Goal: Information Seeking & Learning: Learn about a topic

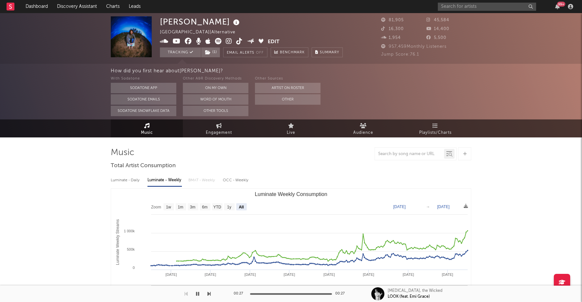
select select "All"
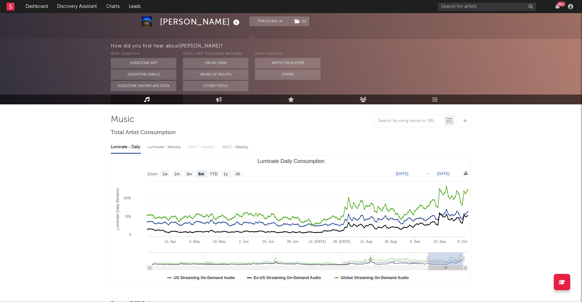
scroll to position [19, 0]
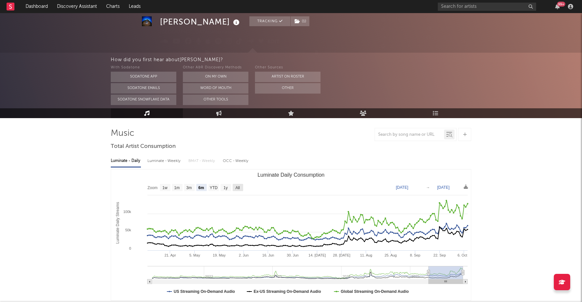
click at [237, 186] on text "All" at bounding box center [237, 188] width 4 height 5
select select "All"
type input "2021-03-31"
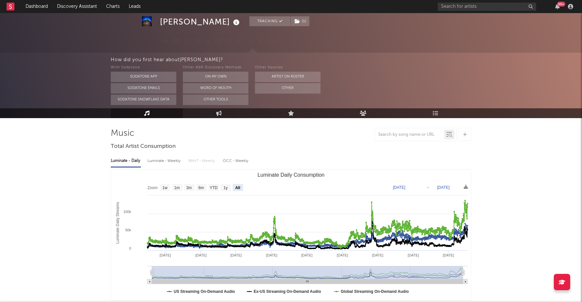
click at [171, 161] on div "Luminate - Weekly" at bounding box center [164, 161] width 34 height 11
select select "6m"
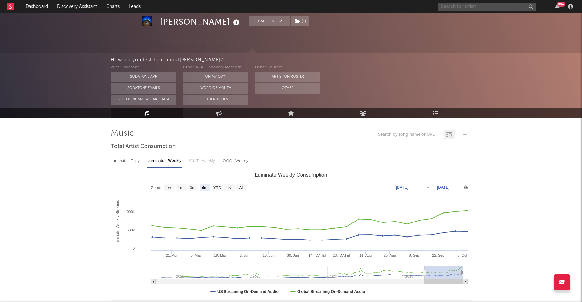
click at [472, 8] on input "text" at bounding box center [487, 7] width 98 height 8
click at [481, 6] on input "xavier" at bounding box center [487, 7] width 98 height 8
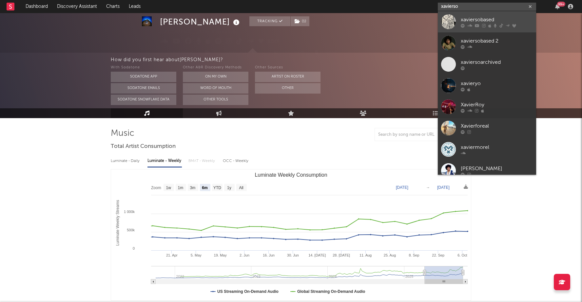
type input "xavierso"
click at [480, 23] on div "xaviersobased" at bounding box center [496, 20] width 72 height 8
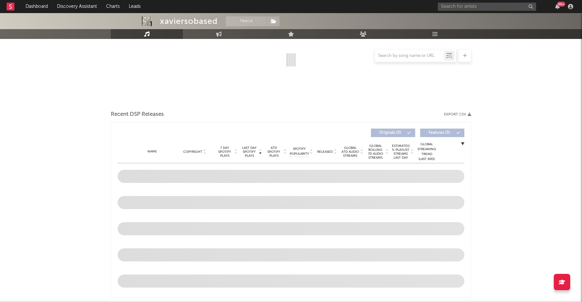
select select "6m"
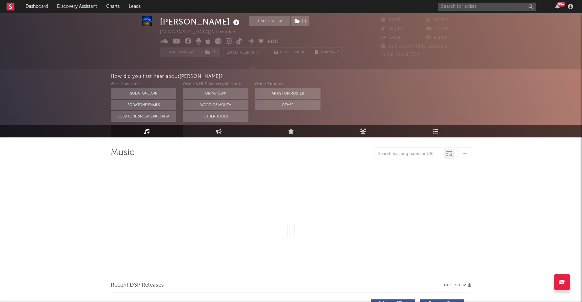
select select "6m"
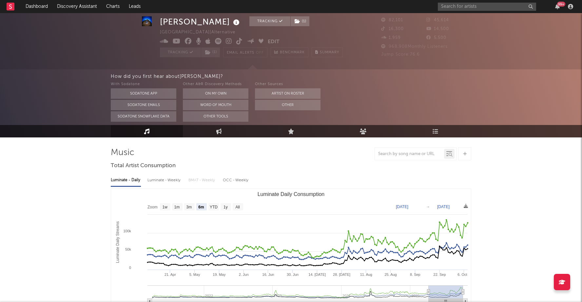
scroll to position [13, 0]
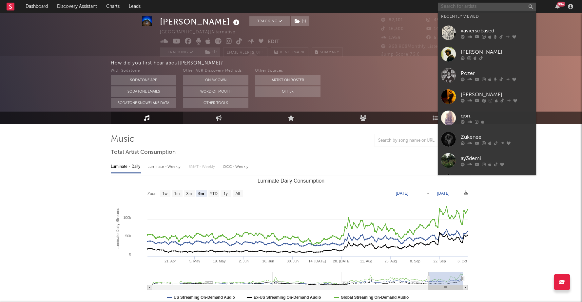
click at [494, 7] on input "text" at bounding box center [487, 7] width 98 height 8
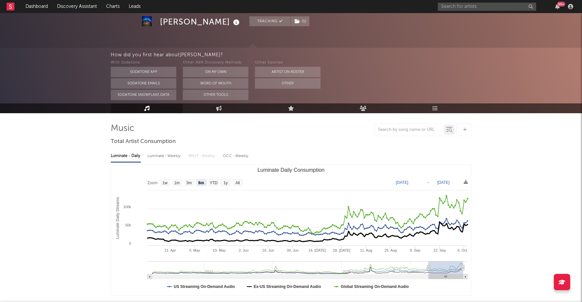
scroll to position [24, 0]
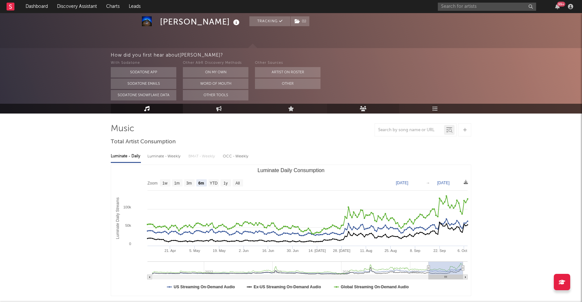
click at [363, 107] on icon at bounding box center [363, 108] width 7 height 5
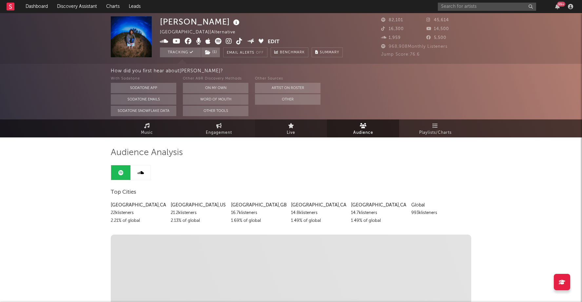
click at [303, 128] on link "Live" at bounding box center [291, 129] width 72 height 18
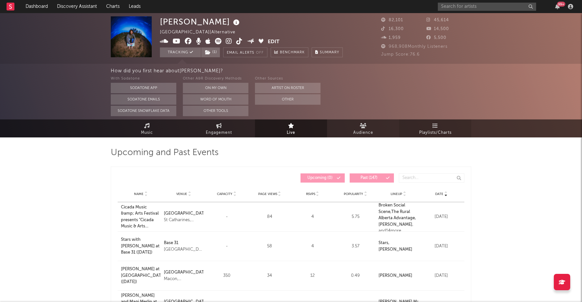
click at [442, 131] on span "Playlists/Charts" at bounding box center [435, 133] width 32 height 8
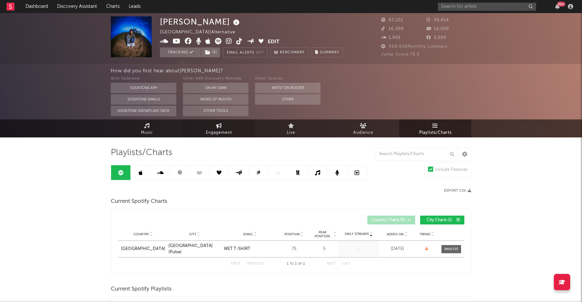
click at [215, 131] on span "Engagement" at bounding box center [219, 133] width 26 height 8
select select "1w"
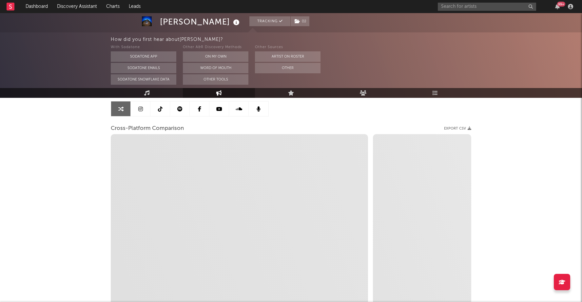
scroll to position [63, 0]
click at [104, 263] on icon "close" at bounding box center [104, 262] width 5 height 5
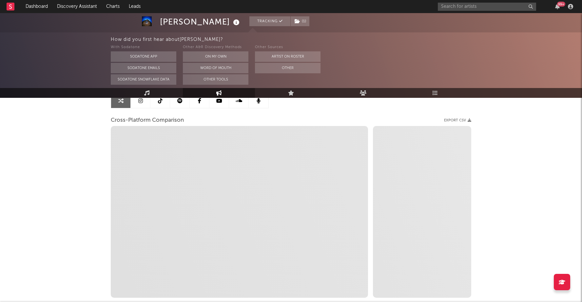
scroll to position [40, 0]
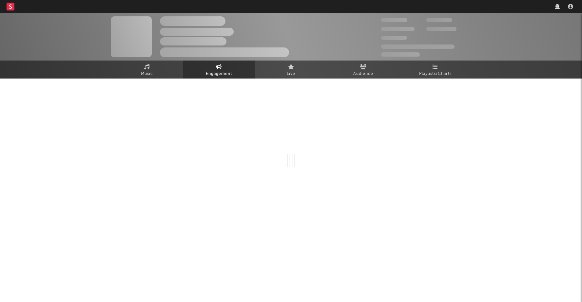
select select "1w"
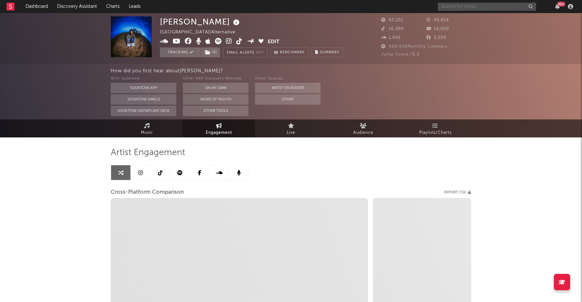
click at [484, 6] on input "text" at bounding box center [487, 7] width 98 height 8
click at [466, 7] on input "text" at bounding box center [487, 7] width 98 height 8
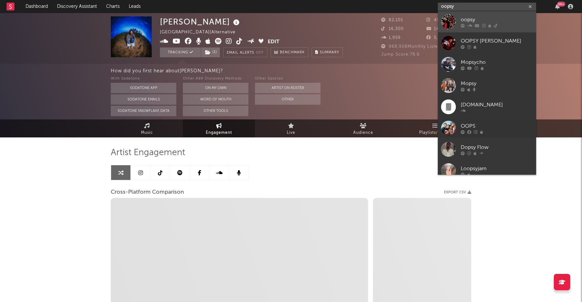
type input "oopsy"
click at [487, 26] on div at bounding box center [496, 26] width 72 height 4
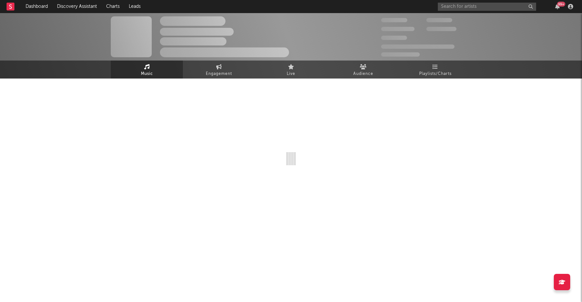
select select "6m"
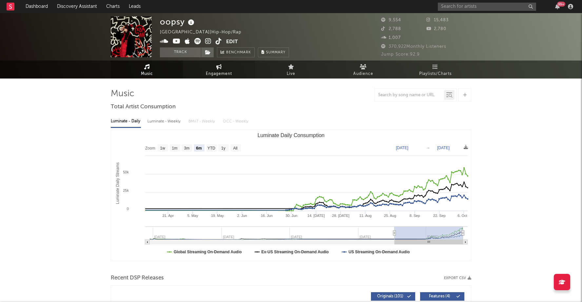
click at [229, 69] on link "Engagement" at bounding box center [219, 70] width 72 height 18
select select "1w"
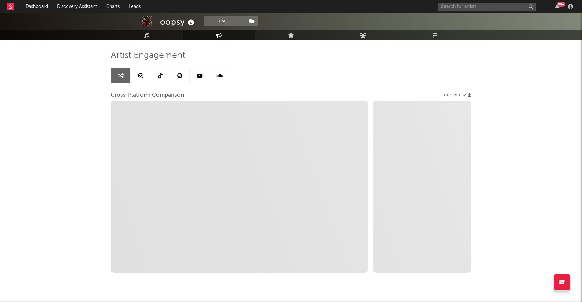
scroll to position [41, 0]
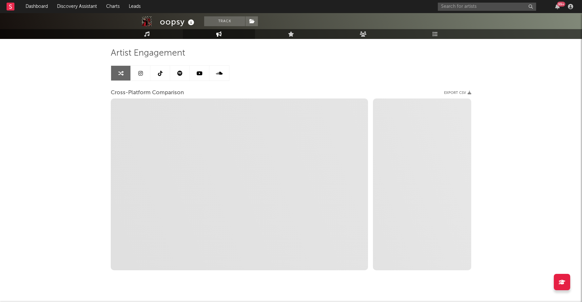
select select "1m"
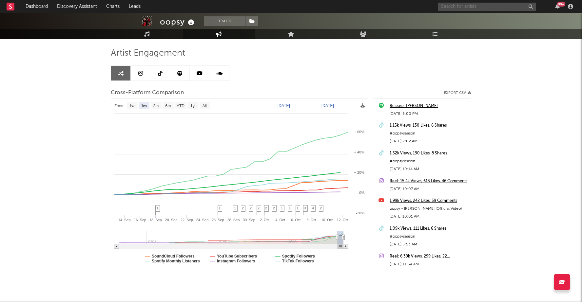
click at [494, 6] on input "text" at bounding box center [487, 7] width 98 height 8
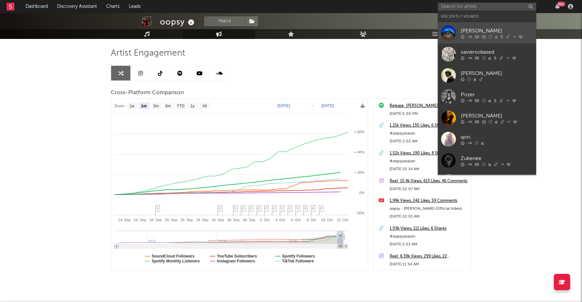
click at [479, 32] on div "[PERSON_NAME]" at bounding box center [496, 31] width 72 height 8
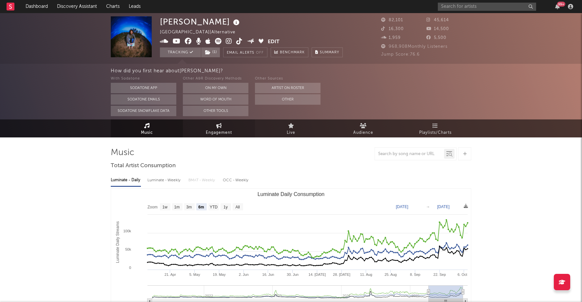
click at [219, 129] on span "Engagement" at bounding box center [219, 133] width 26 height 8
select select "1w"
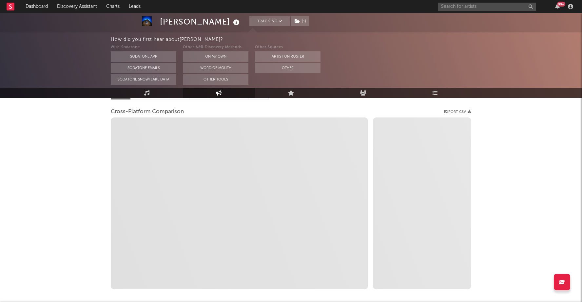
select select "1m"
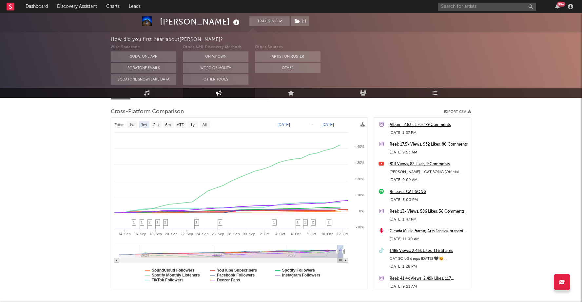
scroll to position [53, 0]
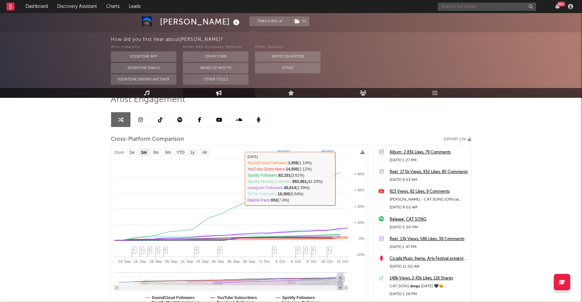
click at [492, 5] on input "text" at bounding box center [487, 7] width 98 height 8
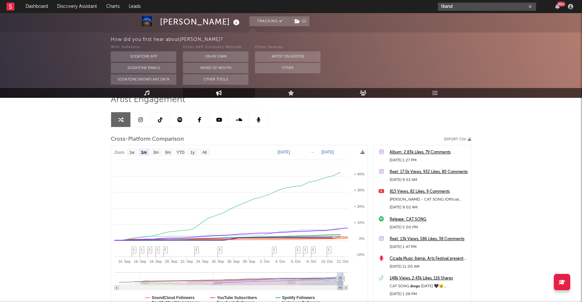
click at [460, 6] on input "tkand" at bounding box center [487, 7] width 98 height 8
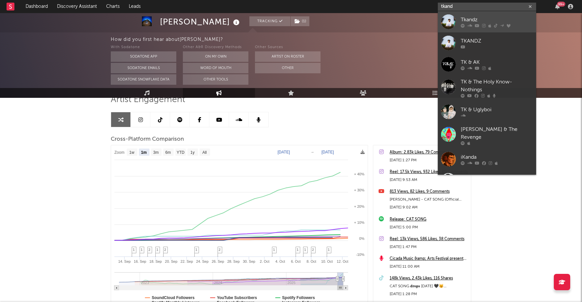
type input "tkand"
click at [464, 23] on div "Tkandz" at bounding box center [496, 20] width 72 height 8
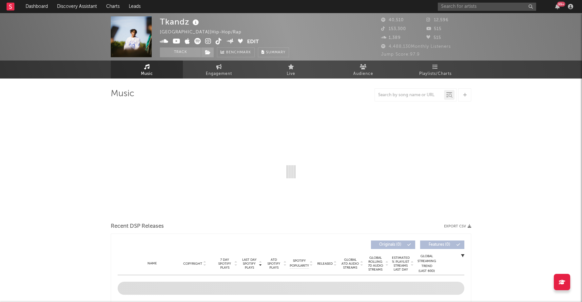
select select "6m"
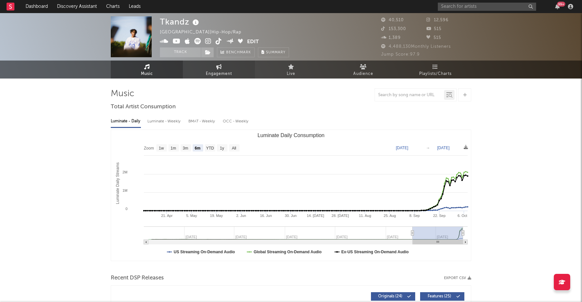
click at [233, 64] on link "Engagement" at bounding box center [219, 70] width 72 height 18
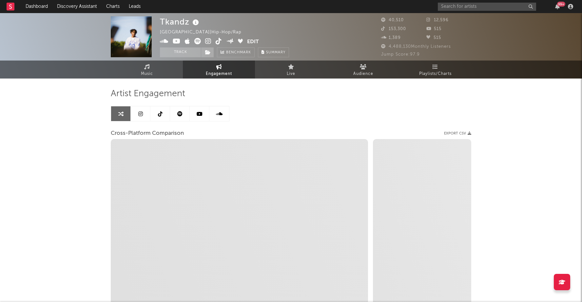
select select "1w"
select select "1m"
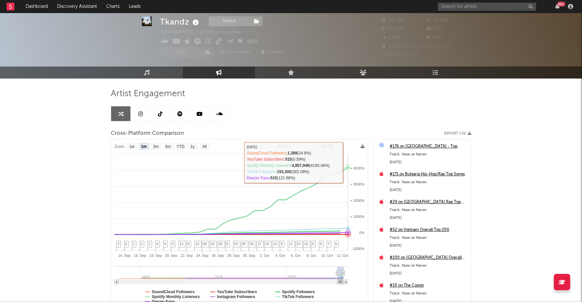
scroll to position [39, 0]
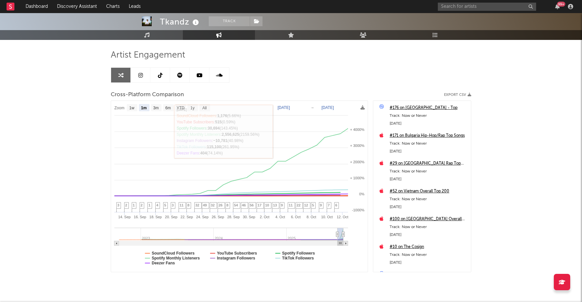
click at [144, 76] on link at bounding box center [141, 75] width 20 height 15
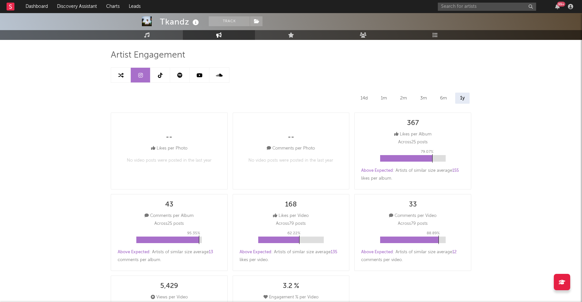
select select "6m"
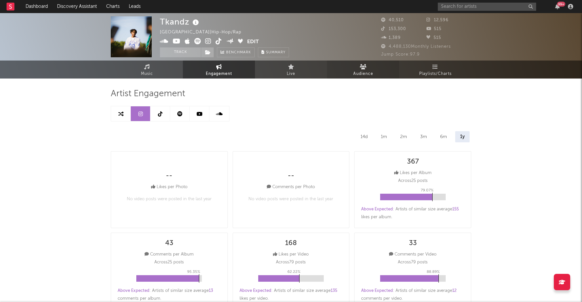
click at [371, 65] on link "Audience" at bounding box center [363, 70] width 72 height 18
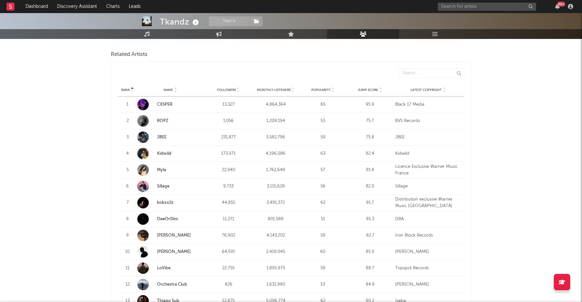
scroll to position [225, 0]
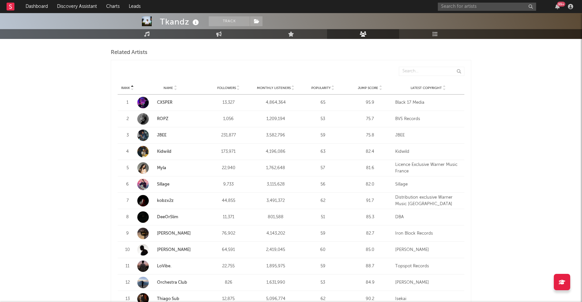
click at [162, 103] on link "CXSPER" at bounding box center [164, 103] width 15 height 4
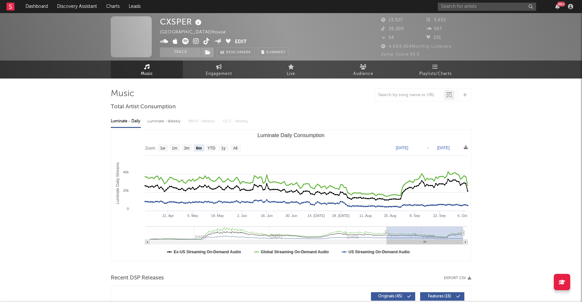
select select "6m"
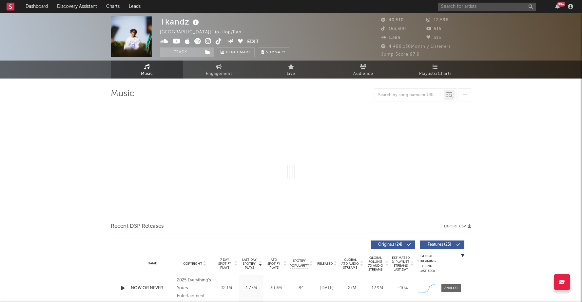
select select "6m"
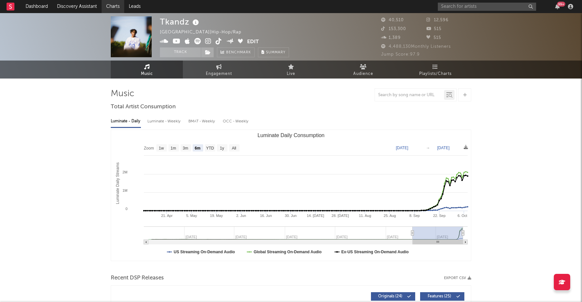
click at [108, 7] on link "Charts" at bounding box center [113, 6] width 23 height 13
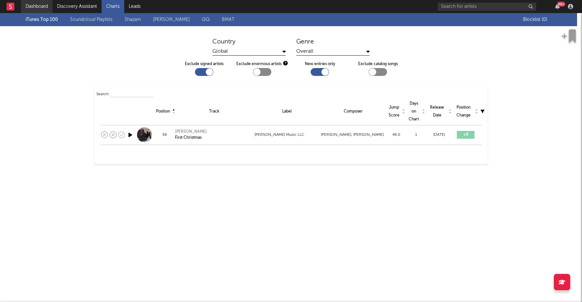
click at [32, 5] on link "Dashboard" at bounding box center [36, 6] width 31 height 13
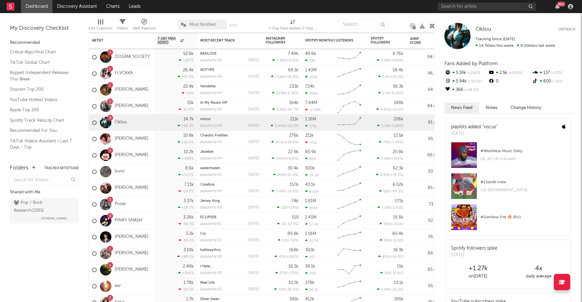
click at [533, 107] on button "Change History" at bounding box center [526, 108] width 44 height 11
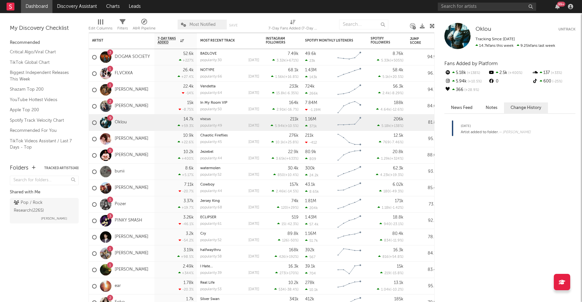
click at [459, 112] on button "News Feed" at bounding box center [461, 108] width 35 height 11
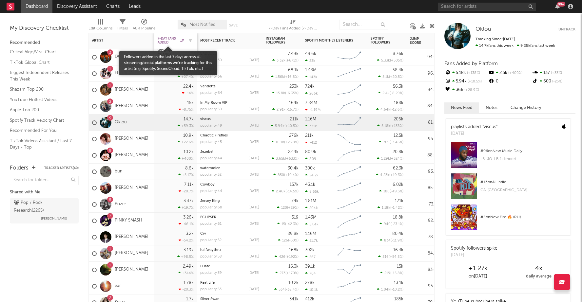
click at [166, 37] on span "7-Day Fans Added" at bounding box center [168, 41] width 21 height 8
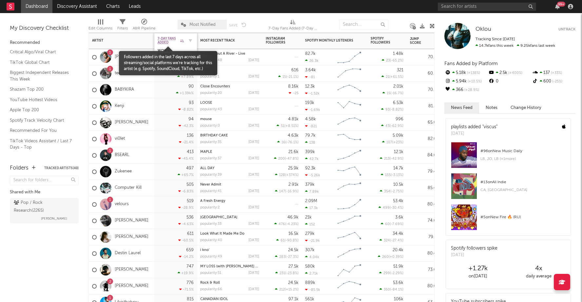
click at [161, 40] on span "7-Day Fans Added" at bounding box center [168, 41] width 21 height 8
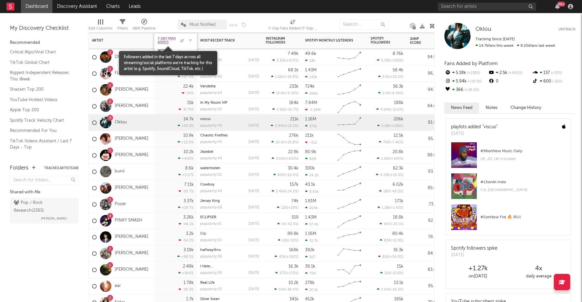
click at [165, 40] on span "7-Day Fans Added" at bounding box center [168, 41] width 21 height 8
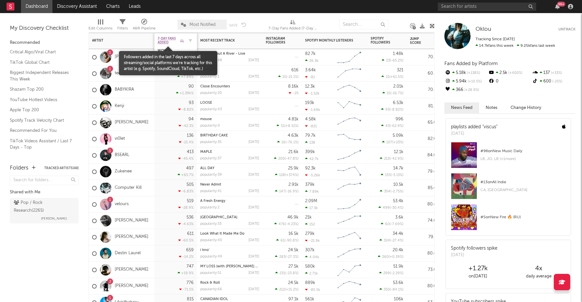
click at [165, 40] on span "7-Day Fans Added" at bounding box center [168, 41] width 21 height 8
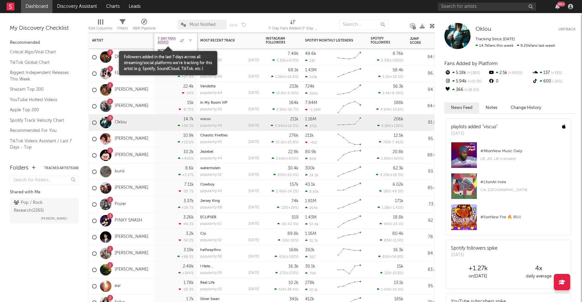
click at [165, 40] on span "7-Day Fans Added" at bounding box center [168, 41] width 21 height 8
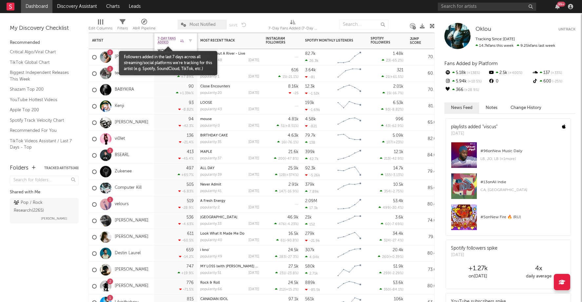
click at [165, 40] on span "7-Day Fans Added" at bounding box center [168, 41] width 21 height 8
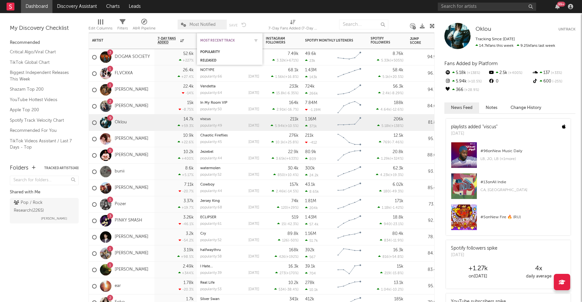
click at [224, 40] on div "Most Recent Track" at bounding box center [224, 41] width 49 height 4
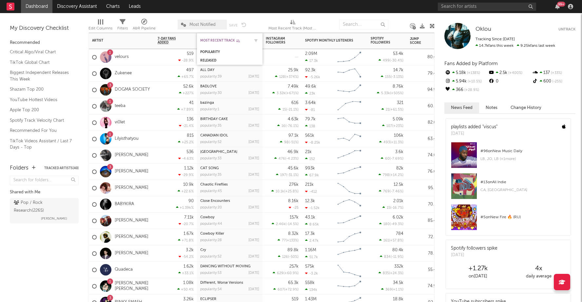
click at [224, 40] on div "Most Recent Track" at bounding box center [224, 41] width 49 height 4
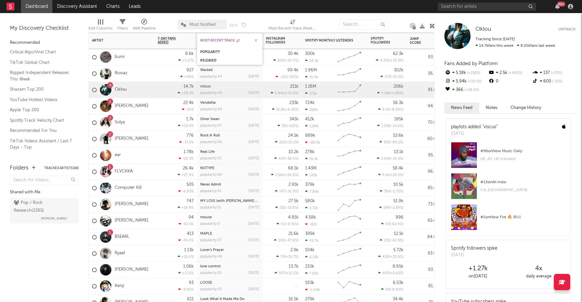
click at [224, 40] on div "Most Recent Track" at bounding box center [224, 41] width 49 height 4
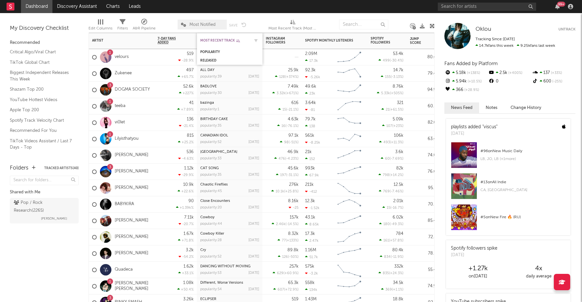
click at [224, 40] on div "Most Recent Track" at bounding box center [224, 41] width 49 height 4
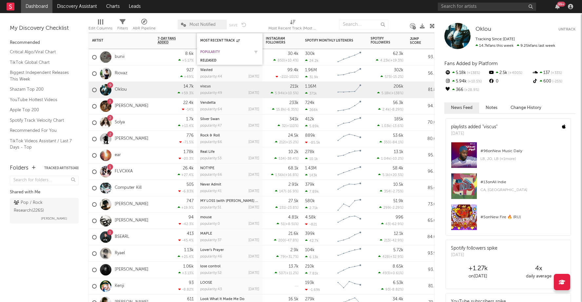
click at [212, 53] on div "Popularity" at bounding box center [224, 52] width 49 height 4
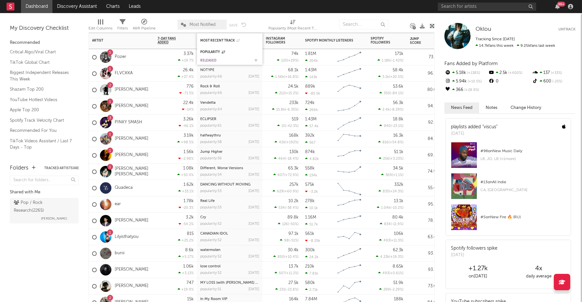
click at [210, 59] on div "Released" at bounding box center [224, 61] width 49 height 4
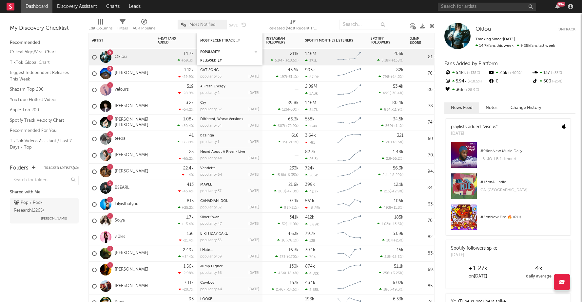
click at [211, 49] on div "Popularity" at bounding box center [229, 52] width 59 height 7
click at [213, 51] on div "Popularity" at bounding box center [224, 52] width 49 height 4
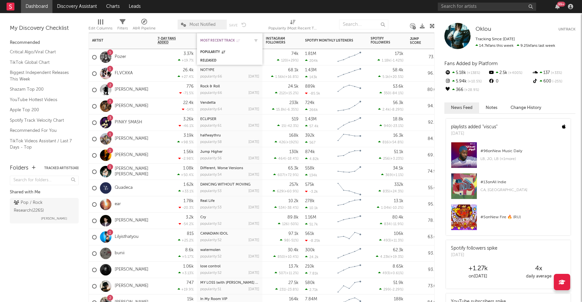
click at [220, 39] on div "Most Recent Track" at bounding box center [224, 41] width 49 height 4
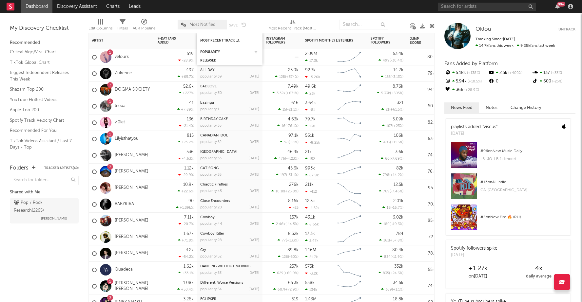
click at [215, 50] on div "Popularity" at bounding box center [229, 52] width 59 height 7
click at [214, 50] on div "Popularity" at bounding box center [224, 52] width 49 height 4
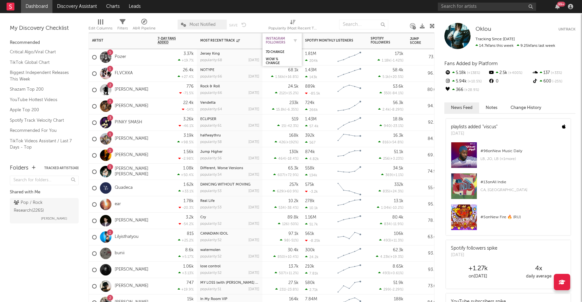
click at [275, 37] on div "Instagram Followers" at bounding box center [277, 41] width 23 height 8
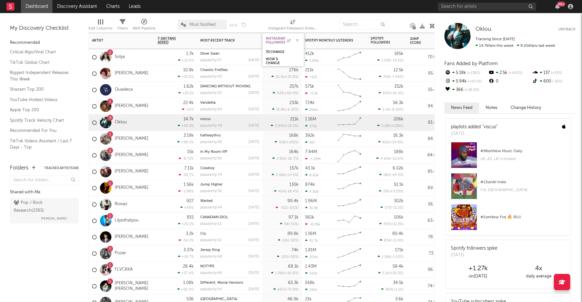
click at [275, 37] on div "Instagram Followers" at bounding box center [278, 41] width 25 height 8
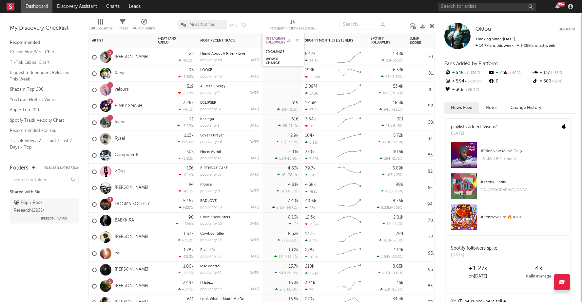
click at [275, 37] on div "Instagram Followers" at bounding box center [278, 41] width 25 height 8
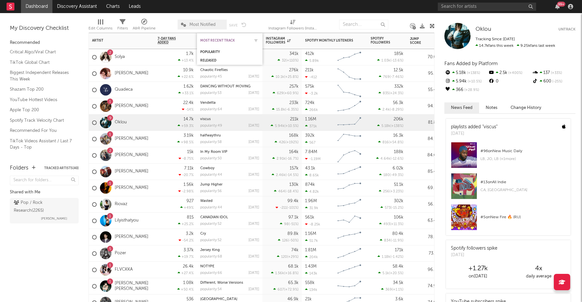
click at [222, 39] on div "Most Recent Track" at bounding box center [224, 41] width 49 height 4
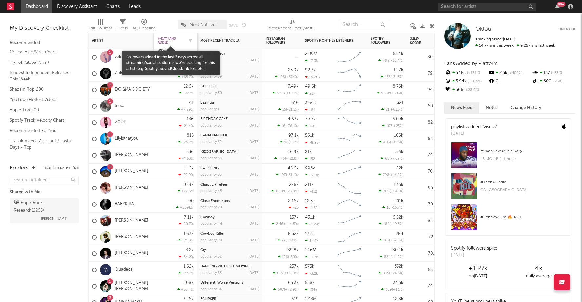
click at [168, 37] on span "7-Day Fans Added" at bounding box center [171, 41] width 26 height 8
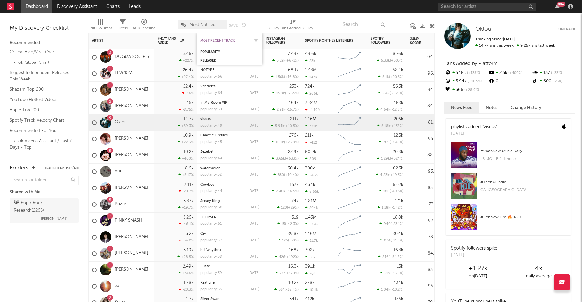
click at [214, 39] on div "Most Recent Track" at bounding box center [224, 41] width 49 height 4
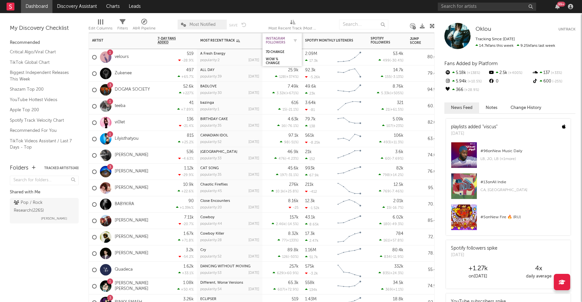
click at [274, 42] on div "Instagram Followers" at bounding box center [277, 41] width 23 height 8
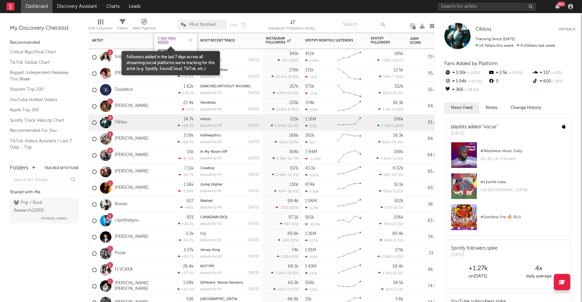
click at [166, 39] on span "7-Day Fans Added" at bounding box center [171, 41] width 26 height 8
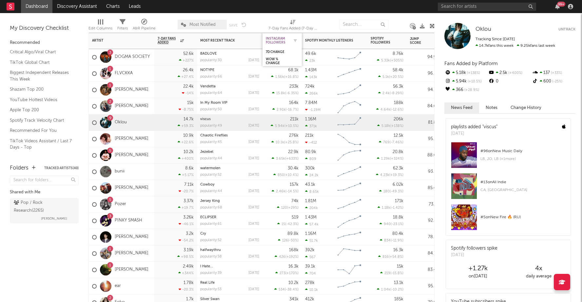
click at [273, 39] on div "Instagram Followers" at bounding box center [277, 41] width 23 height 8
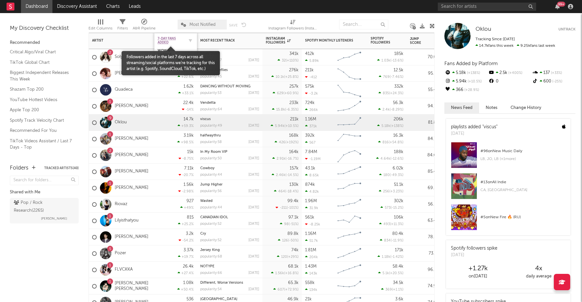
click at [165, 40] on span "7-Day Fans Added" at bounding box center [171, 41] width 26 height 8
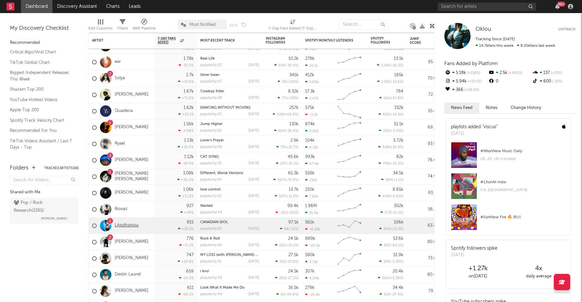
click at [133, 224] on link "Lilyisthatyou" at bounding box center [127, 226] width 24 height 6
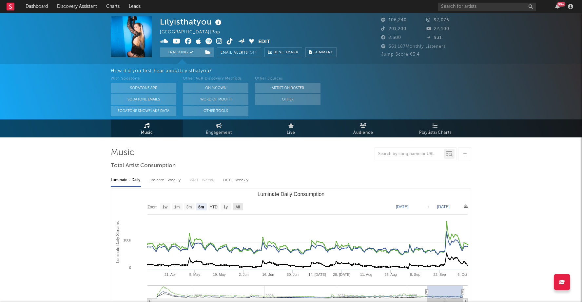
click at [238, 205] on text "All" at bounding box center [237, 207] width 4 height 5
select select "All"
type input "2021-06-06"
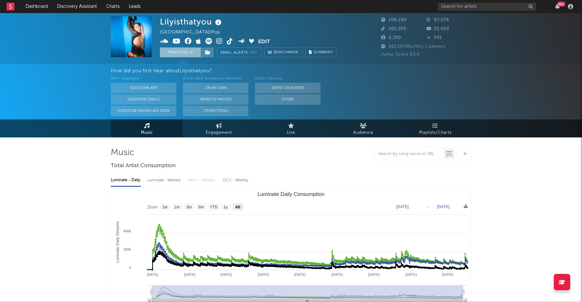
click at [178, 50] on button "Tracking" at bounding box center [180, 52] width 41 height 10
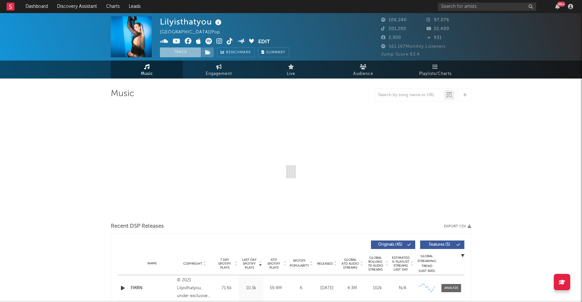
select select "6m"
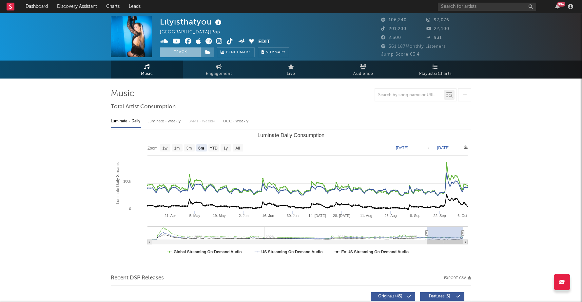
click at [180, 53] on button "Track" at bounding box center [180, 52] width 41 height 10
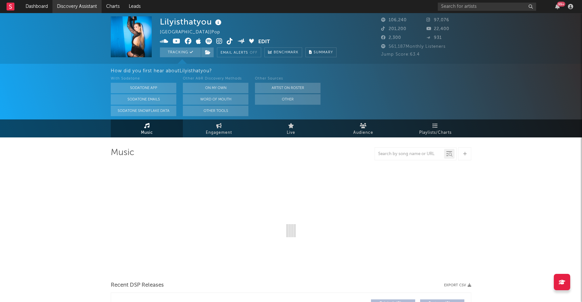
click at [65, 5] on link "Discovery Assistant" at bounding box center [76, 6] width 49 height 13
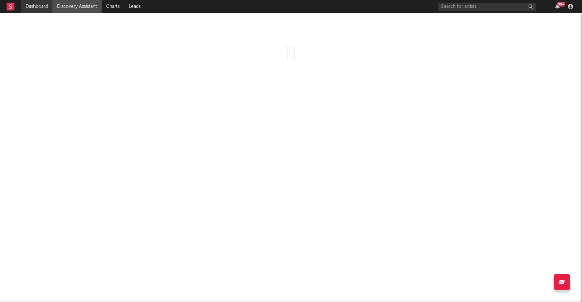
click at [35, 9] on link "Dashboard" at bounding box center [36, 6] width 31 height 13
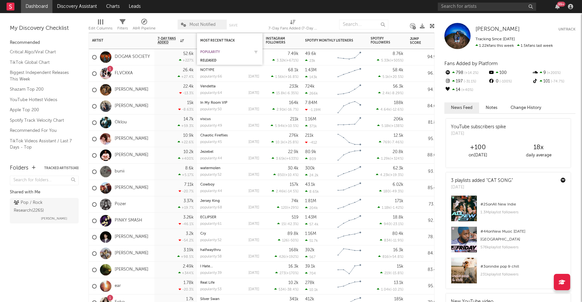
click at [216, 52] on div "Popularity" at bounding box center [224, 52] width 49 height 4
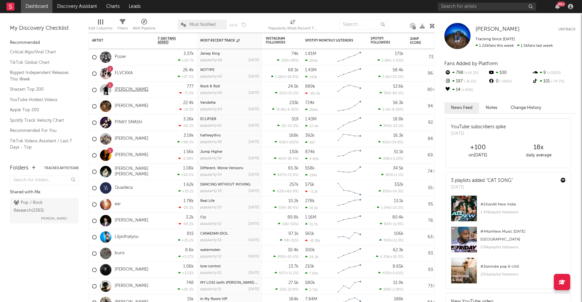
click at [134, 89] on link "[PERSON_NAME]" at bounding box center [132, 90] width 34 height 6
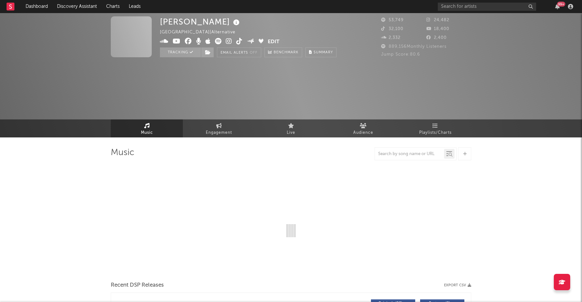
select select "6m"
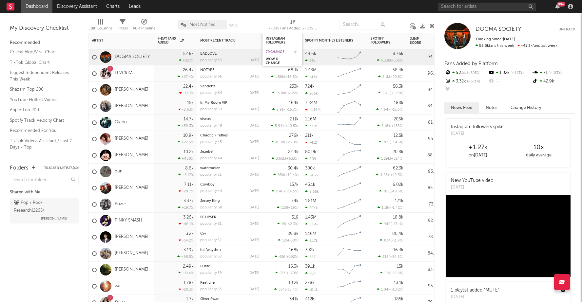
click at [277, 51] on div "7d Change" at bounding box center [277, 52] width 23 height 4
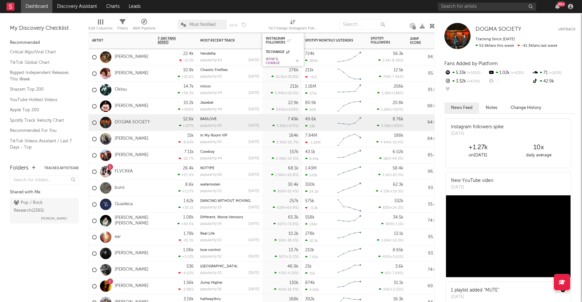
click at [273, 59] on div "WoW % Change" at bounding box center [278, 61] width 25 height 8
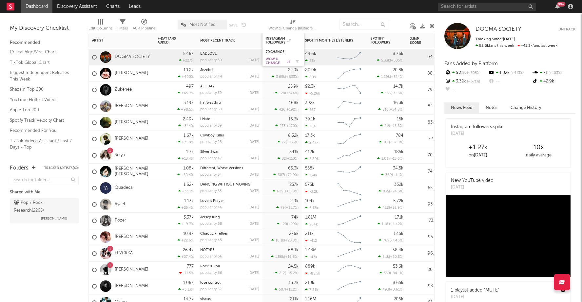
click at [275, 57] on div "WoW % Change" at bounding box center [278, 61] width 25 height 8
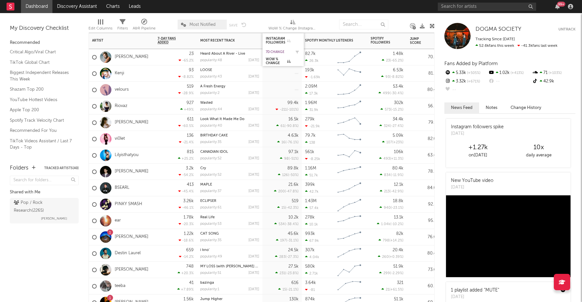
click at [275, 52] on div "7d Change" at bounding box center [278, 52] width 25 height 4
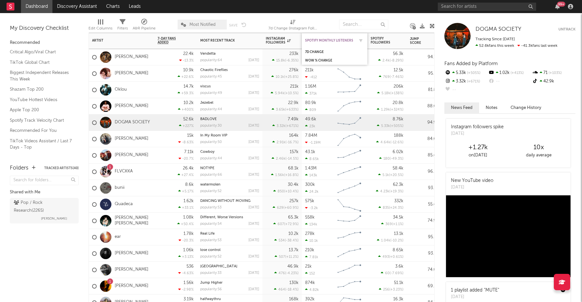
click at [344, 40] on div "Spotify Monthly Listeners" at bounding box center [329, 41] width 49 height 4
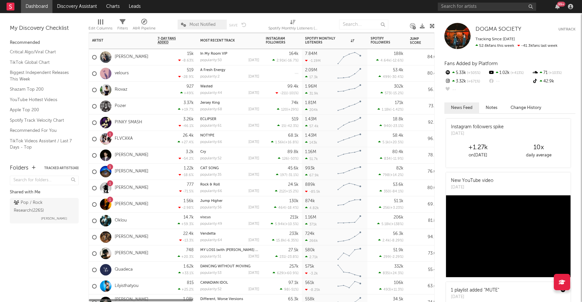
click at [138, 107] on div "Pozer" at bounding box center [122, 106] width 66 height 16
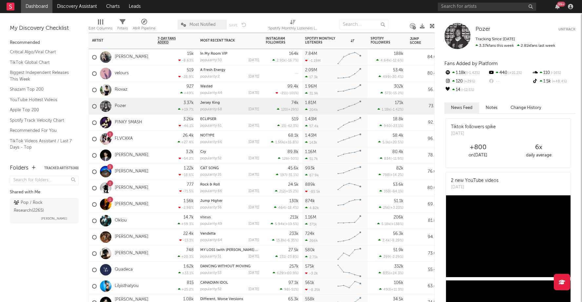
click at [121, 103] on div "Pozer" at bounding box center [109, 106] width 34 height 19
click at [118, 106] on link "Pozer" at bounding box center [120, 106] width 11 height 6
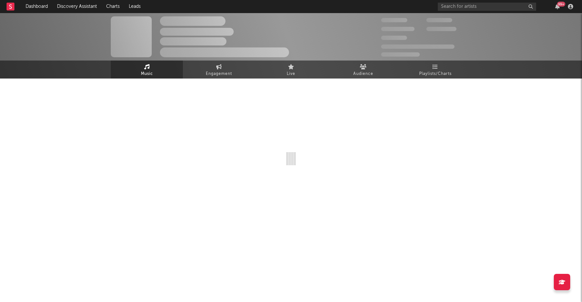
select select "6m"
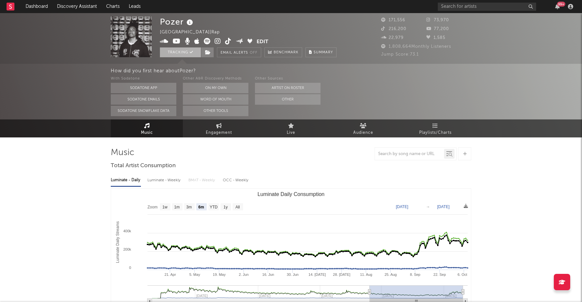
click at [178, 51] on button "Tracking" at bounding box center [180, 52] width 41 height 10
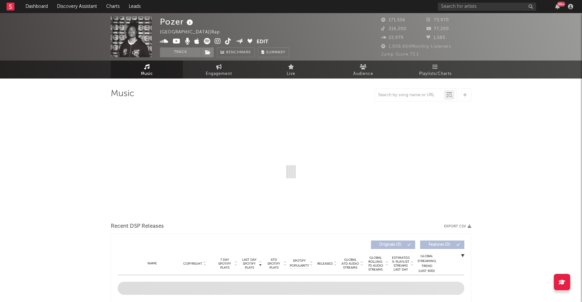
select select "6m"
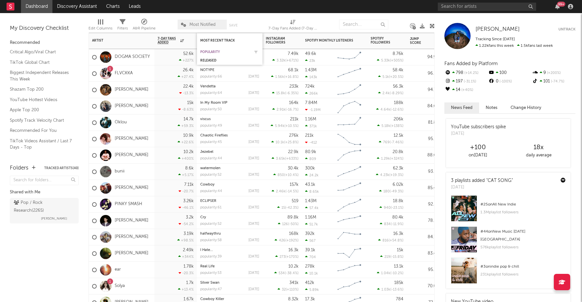
click at [212, 52] on div "Popularity" at bounding box center [224, 52] width 49 height 4
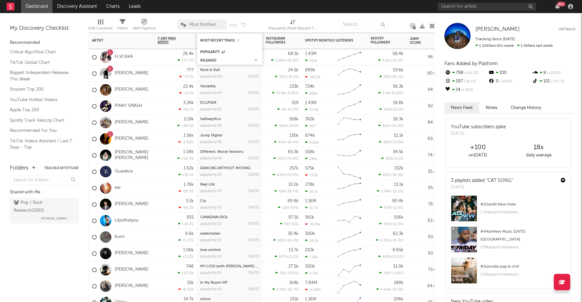
click at [214, 57] on div "Released" at bounding box center [229, 60] width 59 height 7
click at [213, 59] on div "Released" at bounding box center [224, 61] width 49 height 4
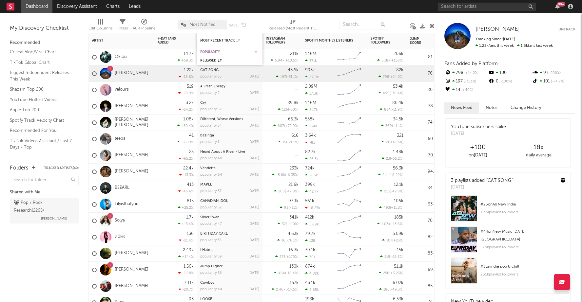
click at [210, 51] on div "Popularity" at bounding box center [224, 52] width 49 height 4
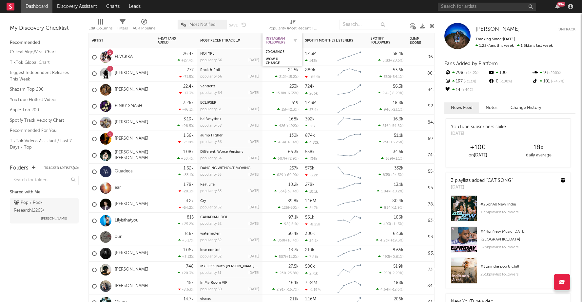
click at [277, 38] on div "Instagram Followers" at bounding box center [277, 41] width 23 height 8
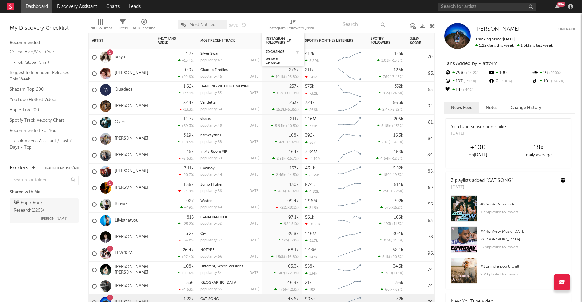
click at [275, 50] on div "7d Change" at bounding box center [283, 52] width 35 height 7
click at [274, 52] on div "7d Change" at bounding box center [278, 52] width 25 height 4
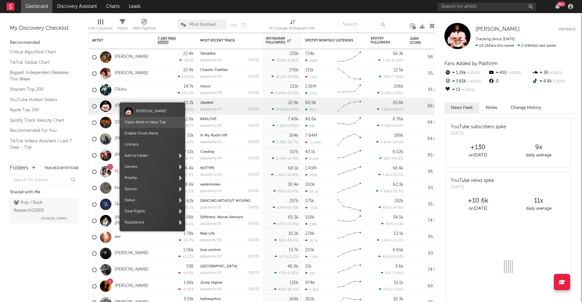
click at [159, 125] on span "Open Artist in New Tab" at bounding box center [153, 122] width 66 height 11
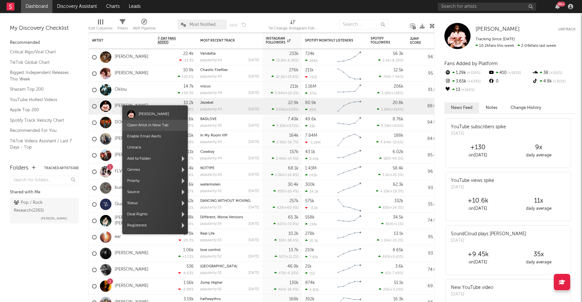
click at [141, 126] on link "Open Artist in New Tab" at bounding box center [147, 125] width 41 height 4
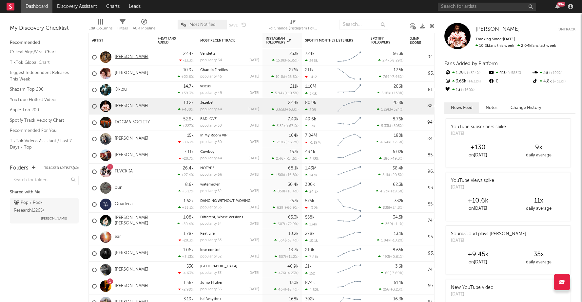
click at [134, 57] on link "[PERSON_NAME]" at bounding box center [132, 57] width 34 height 6
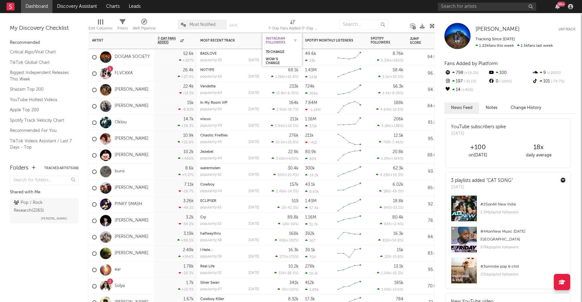
click at [267, 37] on div "Instagram Followers" at bounding box center [277, 41] width 23 height 8
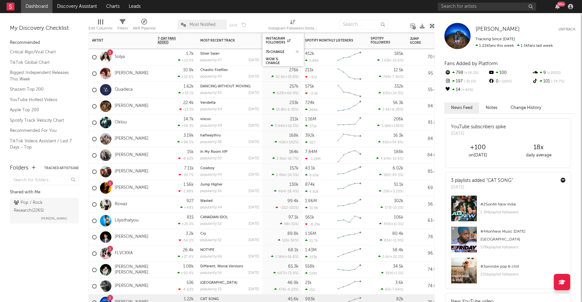
click at [278, 40] on div "Instagram Followers" at bounding box center [278, 41] width 25 height 8
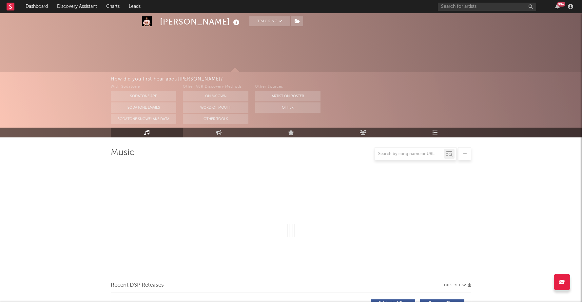
select select "6m"
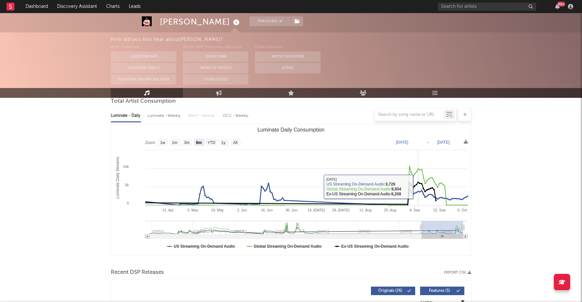
scroll to position [67, 0]
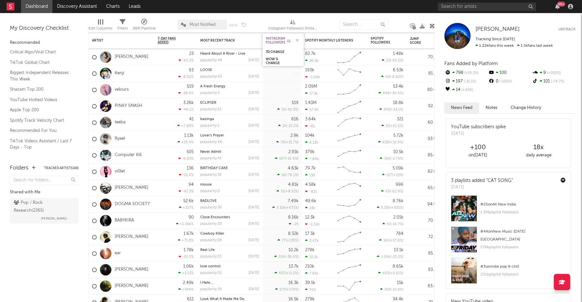
click at [284, 42] on div "Instagram Followers" at bounding box center [278, 41] width 25 height 8
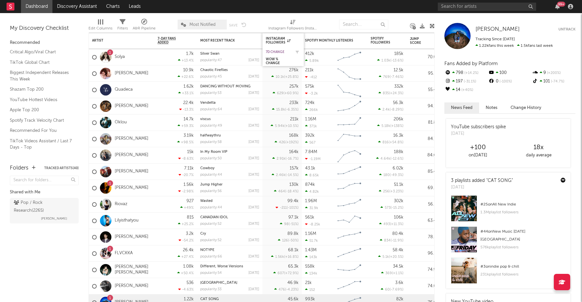
click at [277, 51] on div "7d Change" at bounding box center [278, 52] width 25 height 4
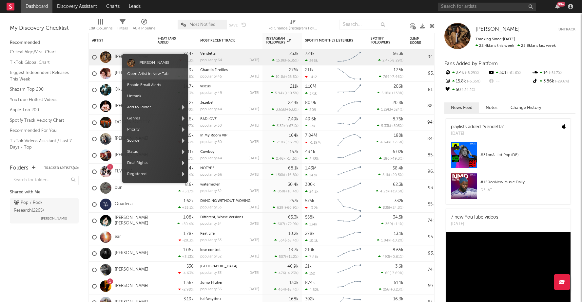
click at [144, 76] on span "Open Artist in New Tab" at bounding box center [155, 73] width 66 height 11
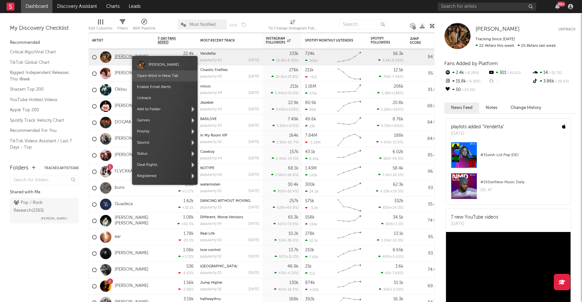
click at [134, 58] on body "Dashboard Discovery Assistant Charts Leads 99 + Notifications Settings Mark all…" at bounding box center [291, 151] width 582 height 302
click at [149, 75] on link "Open Artist in New Tab" at bounding box center [157, 76] width 41 height 4
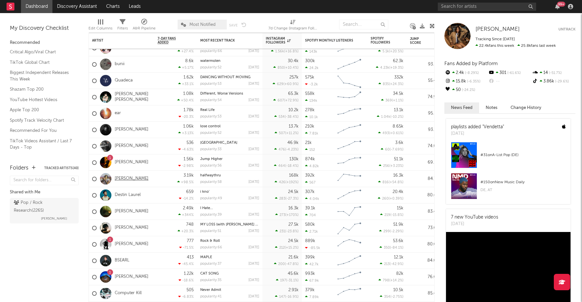
click at [135, 178] on link "[PERSON_NAME]" at bounding box center [132, 179] width 34 height 6
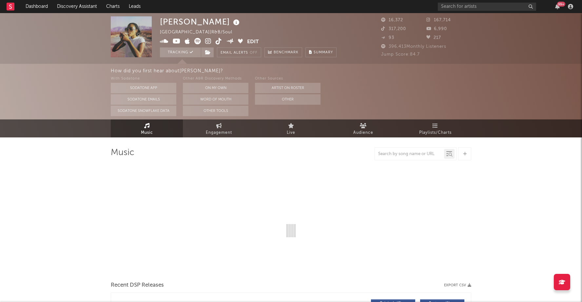
select select "6m"
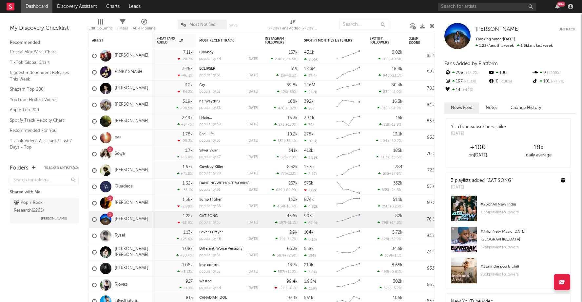
click at [119, 235] on link "Ryael" at bounding box center [120, 236] width 10 height 6
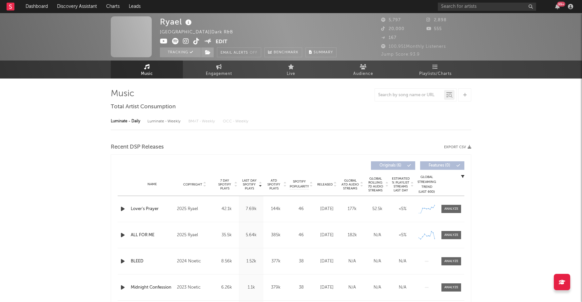
select select "1w"
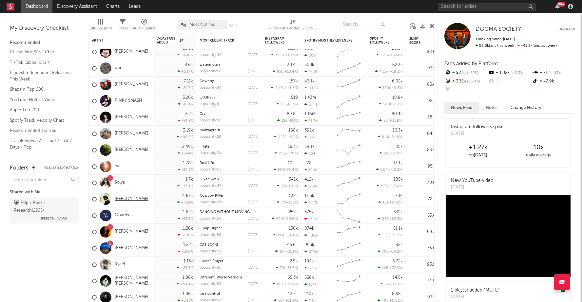
click at [128, 197] on link "Phil Kane" at bounding box center [132, 200] width 34 height 6
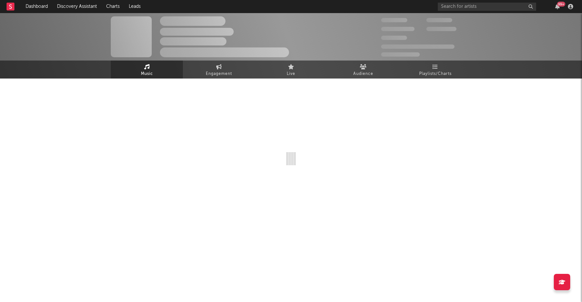
select select "1w"
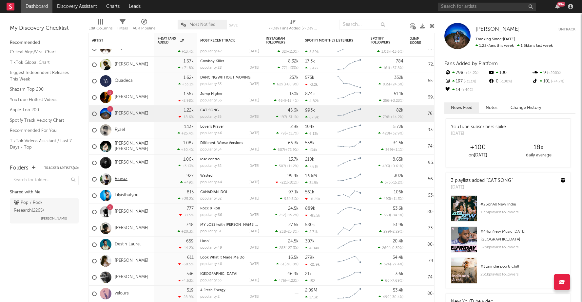
click at [123, 179] on link "Riovaz" at bounding box center [121, 180] width 13 height 6
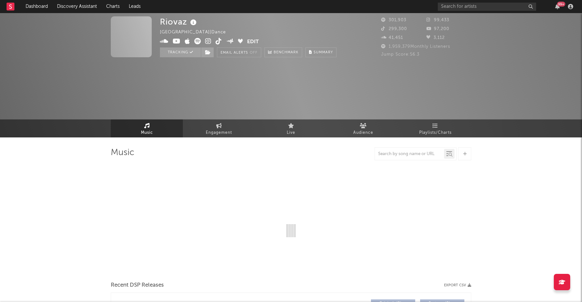
select select "6m"
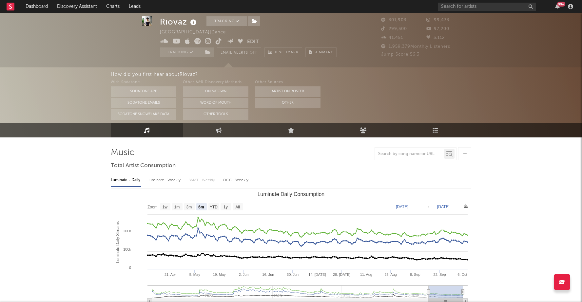
scroll to position [9, 0]
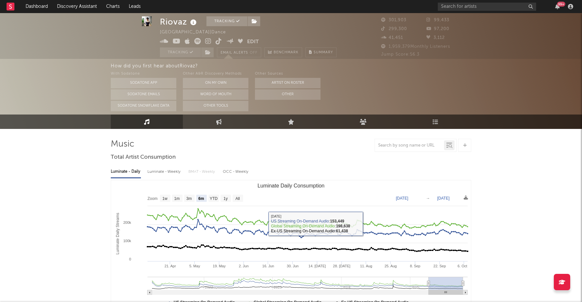
click at [163, 174] on div "Luminate - Weekly" at bounding box center [164, 171] width 34 height 11
select select "6m"
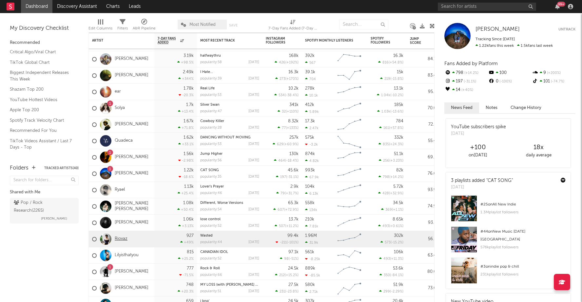
click at [120, 238] on link "Riovaz" at bounding box center [121, 239] width 13 height 6
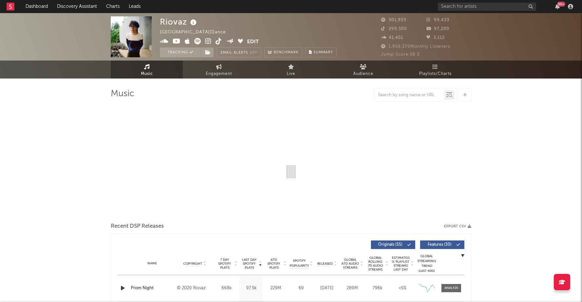
select select "6m"
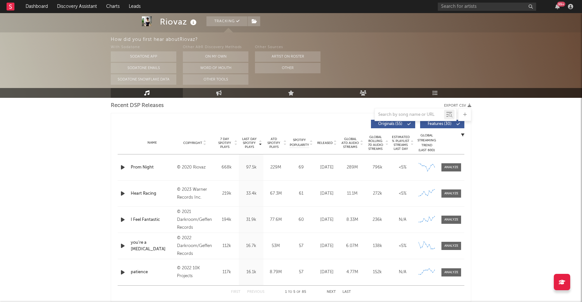
scroll to position [231, 0]
click at [125, 193] on icon "button" at bounding box center [122, 194] width 7 height 8
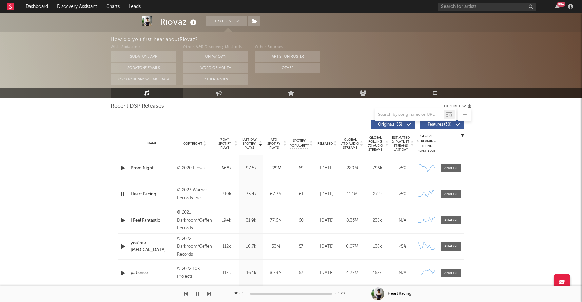
click at [125, 193] on icon "button" at bounding box center [122, 194] width 6 height 8
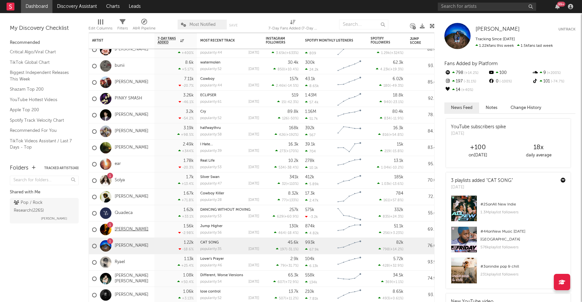
click at [121, 229] on link "[PERSON_NAME]" at bounding box center [132, 230] width 34 height 6
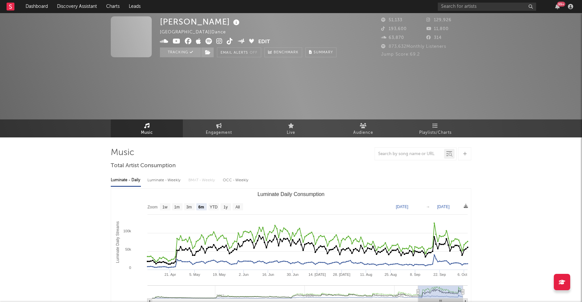
select select "6m"
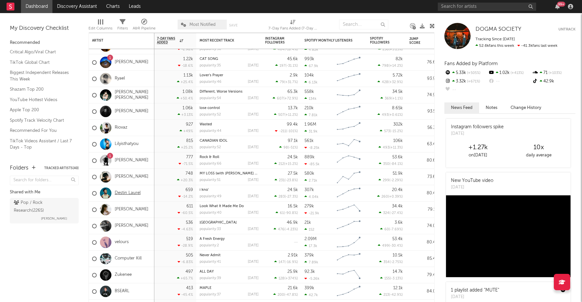
click at [124, 193] on link "Destin Laurel" at bounding box center [128, 194] width 26 height 6
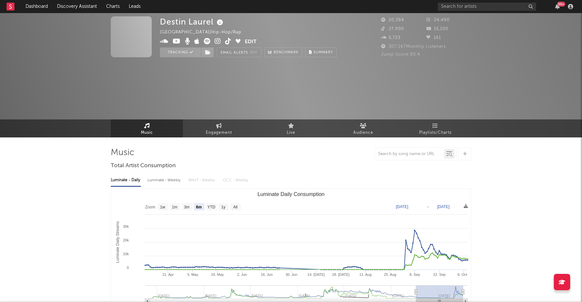
select select "6m"
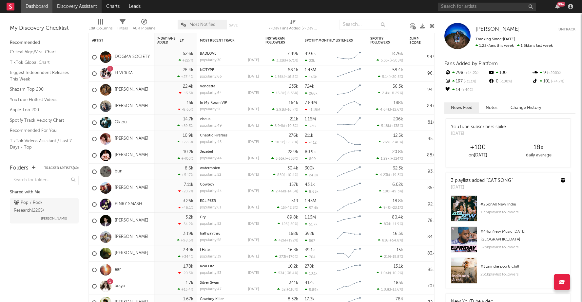
click at [74, 4] on link "Discovery Assistant" at bounding box center [76, 6] width 49 height 13
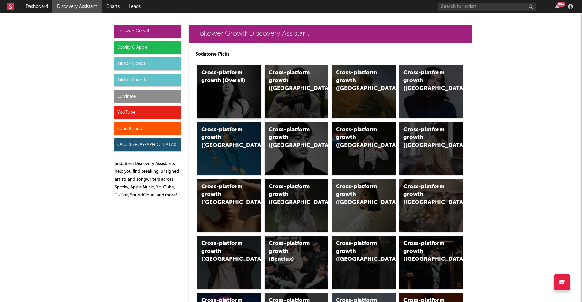
click at [239, 90] on div "Cross-platform growth (Overall)" at bounding box center [229, 91] width 64 height 53
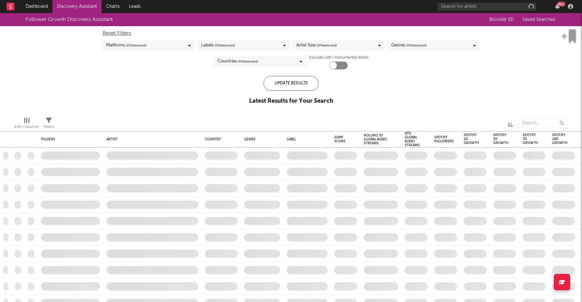
checkbox input "true"
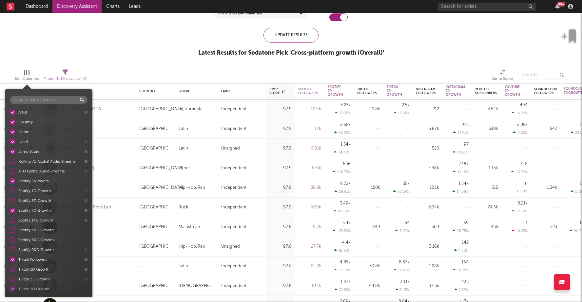
click at [18, 70] on span "Edit Columns" at bounding box center [27, 76] width 24 height 13
click at [94, 56] on div "Follower Growth Discovery Assistant Blocklist ( 0 ) Saved Searches ( 0 ) Reset …" at bounding box center [291, 14] width 582 height 99
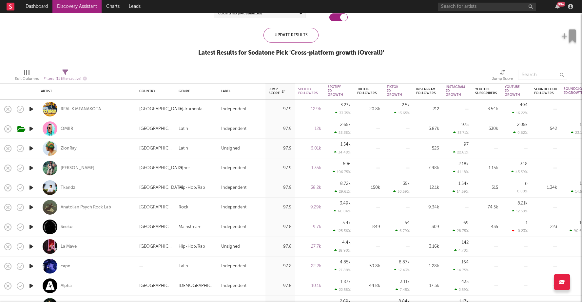
click at [70, 72] on span "Filters ( 11 filters active)" at bounding box center [65, 76] width 43 height 13
select select "or"
select select "between"
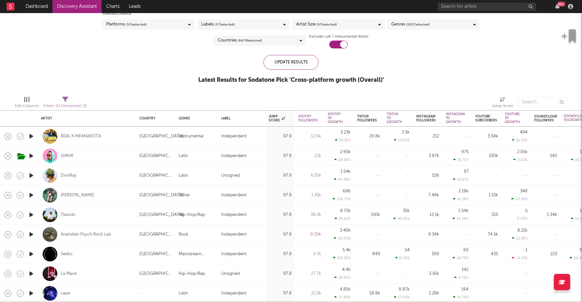
click at [65, 102] on div "Filters ( 11 filters active)" at bounding box center [65, 106] width 43 height 8
select select "or"
select select "between"
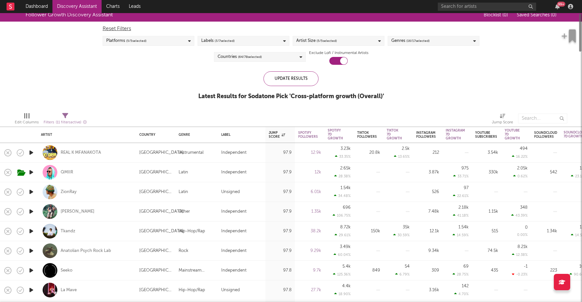
select select "or"
select select "between"
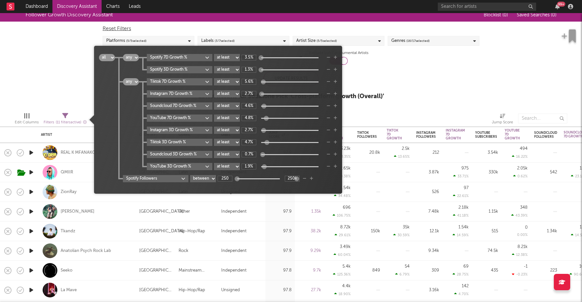
click at [66, 122] on span "( 11 filters active)" at bounding box center [69, 123] width 26 height 4
click at [56, 73] on div "Follower Growth Discovery Assistant Blocklist ( 0 ) Saved Searches ( 0 ) Reset …" at bounding box center [291, 58] width 582 height 99
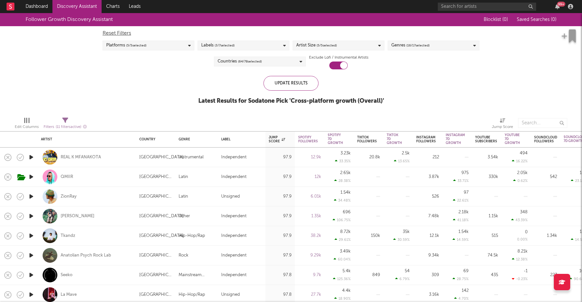
click at [236, 60] on div "Countries ( 64 / 78 selected)" at bounding box center [239, 62] width 44 height 8
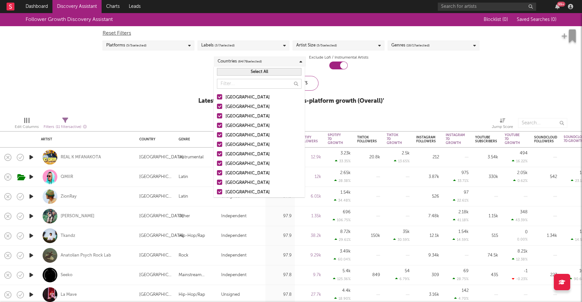
click at [175, 86] on div "Follower Growth Discovery Assistant Blocklist ( 0 ) Saved Searches ( 0 ) Reset …" at bounding box center [291, 62] width 582 height 99
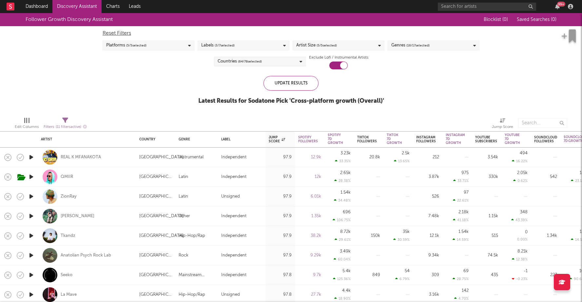
click at [220, 46] on span "( 3 / 7 selected)" at bounding box center [225, 46] width 20 height 8
click at [146, 95] on div "Follower Growth Discovery Assistant Blocklist ( 0 ) Saved Searches ( 0 ) Reset …" at bounding box center [291, 62] width 582 height 99
click at [306, 36] on div "Reset Filters" at bounding box center [291, 33] width 377 height 8
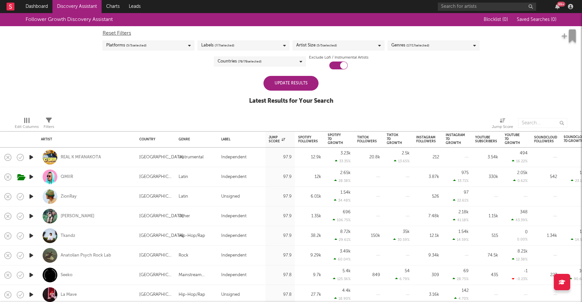
click at [307, 42] on div "Artist Size ( 5 / 5 selected)" at bounding box center [316, 46] width 41 height 8
click at [46, 119] on span "Filters" at bounding box center [49, 124] width 10 height 13
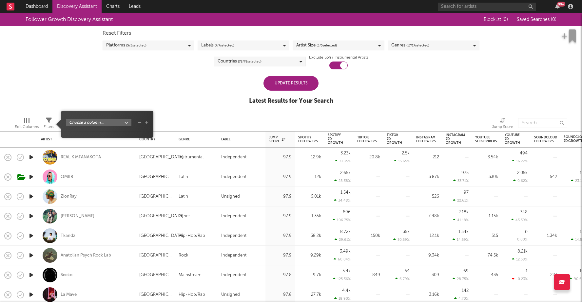
click at [26, 121] on div at bounding box center [26, 120] width 5 height 5
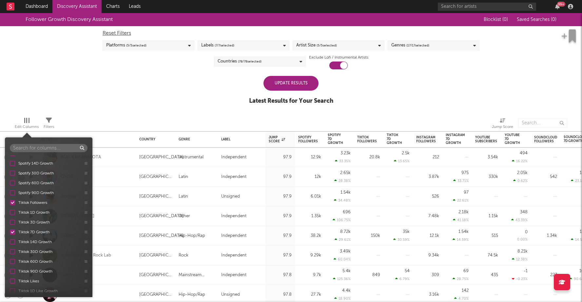
scroll to position [110, 0]
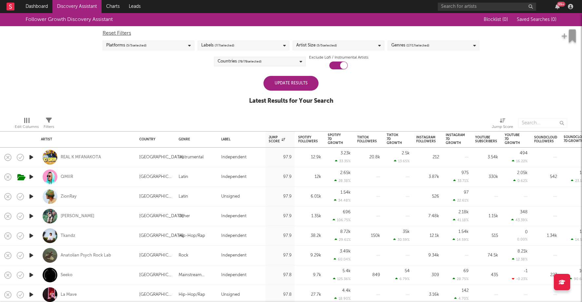
click at [133, 110] on div "Follower Growth Discovery Assistant Blocklist ( 0 ) Saved Searches ( 0 ) Reset …" at bounding box center [291, 62] width 582 height 99
click at [333, 64] on div at bounding box center [338, 66] width 18 height 8
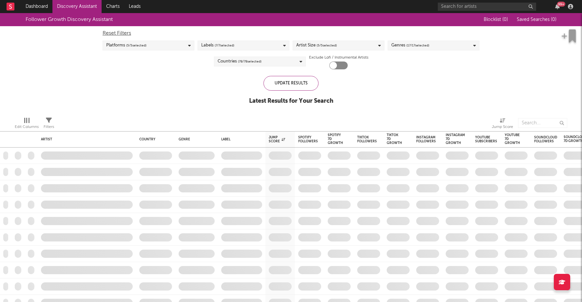
click at [334, 64] on div at bounding box center [332, 65] width 7 height 7
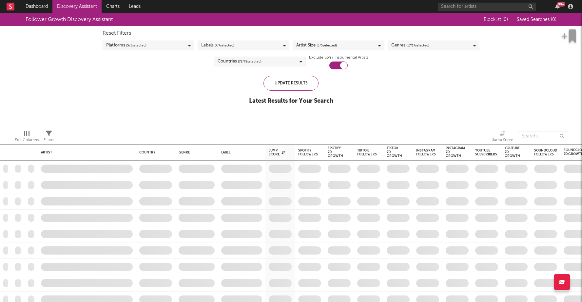
checkbox input "true"
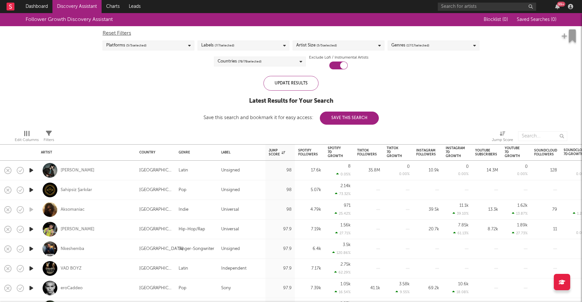
click at [80, 7] on link "Discovery Assistant" at bounding box center [76, 6] width 49 height 13
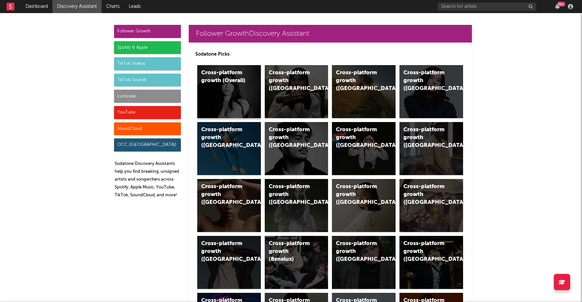
click at [236, 103] on div "Cross-platform growth (Overall)" at bounding box center [229, 91] width 64 height 53
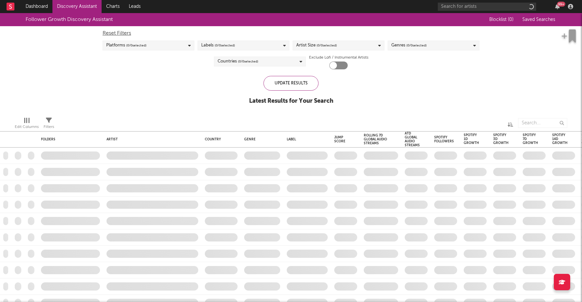
checkbox input "true"
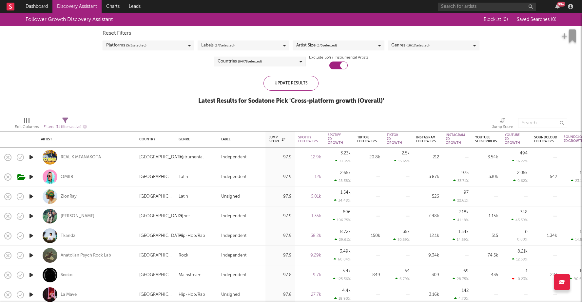
click at [244, 60] on span "( 64 / 78 selected)" at bounding box center [250, 62] width 24 height 8
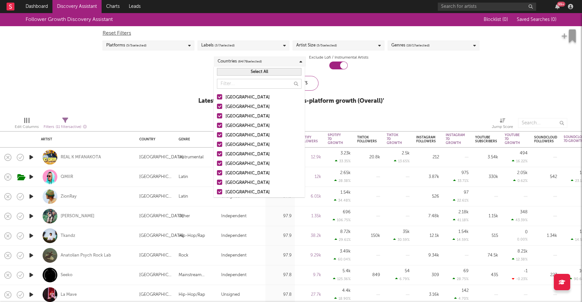
click at [259, 73] on button "Select All" at bounding box center [259, 72] width 84 height 8
click at [256, 72] on button "Deselect All" at bounding box center [259, 72] width 84 height 8
click at [245, 86] on input "text" at bounding box center [259, 84] width 84 height 10
click at [221, 97] on div at bounding box center [219, 96] width 5 height 5
click at [217, 97] on input "[GEOGRAPHIC_DATA]" at bounding box center [217, 98] width 0 height 8
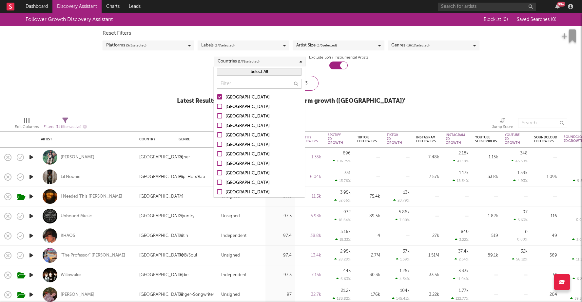
click at [220, 116] on div at bounding box center [219, 115] width 5 height 5
click at [217, 116] on input "[GEOGRAPHIC_DATA]" at bounding box center [217, 117] width 0 height 8
click at [218, 124] on div at bounding box center [219, 125] width 5 height 5
click at [217, 124] on input "[GEOGRAPHIC_DATA]" at bounding box center [217, 126] width 0 height 8
click at [121, 104] on div "Follower Growth Discovery Assistant Blocklist ( 0 ) Saved Searches ( 0 ) Reset …" at bounding box center [291, 62] width 582 height 99
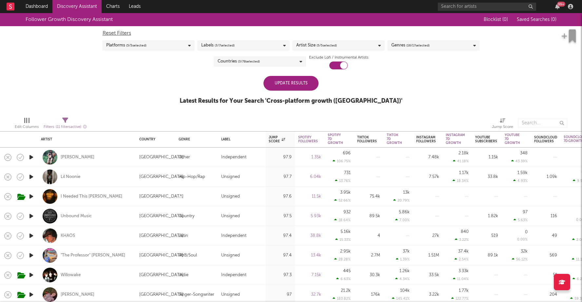
click at [168, 42] on div "Platforms ( 5 / 5 selected)" at bounding box center [149, 46] width 92 height 10
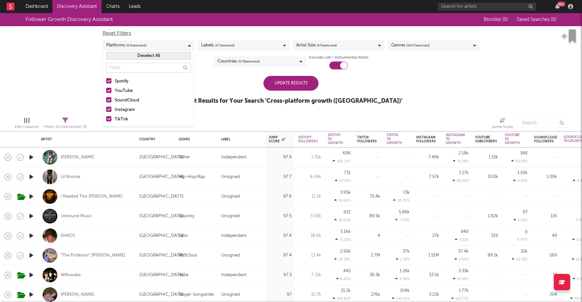
click at [79, 103] on div "Follower Growth Discovery Assistant Blocklist ( 0 ) Saved Searches ( 0 ) Reset …" at bounding box center [291, 62] width 582 height 99
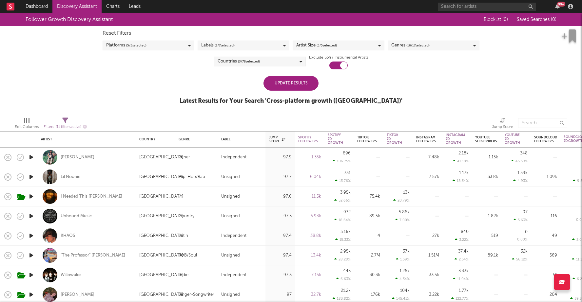
select select "or"
select select "between"
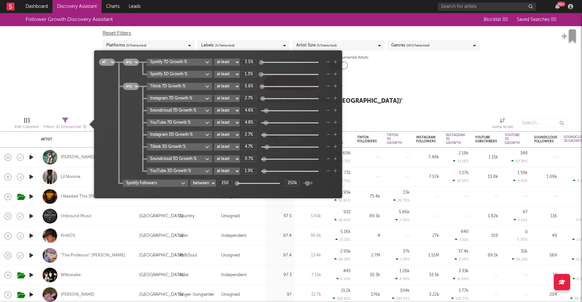
click at [60, 124] on div "Filters ( 11 filters active)" at bounding box center [65, 127] width 43 height 8
click at [290, 181] on input "250k" at bounding box center [292, 183] width 15 height 6
type input "50000"
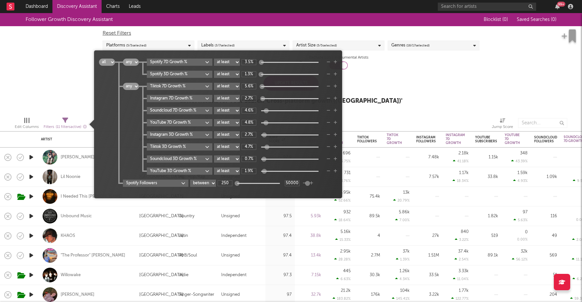
type input "1.18k"
type input "50k"
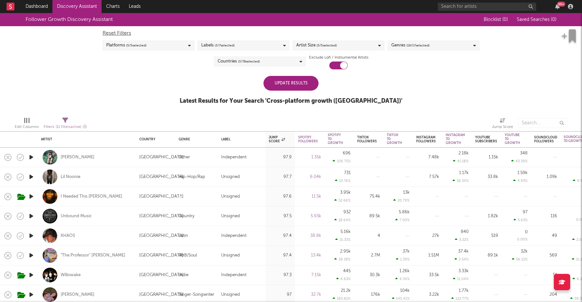
click at [64, 95] on div "Follower Growth Discovery Assistant Blocklist ( 0 ) Saved Searches ( 0 ) Reset …" at bounding box center [291, 62] width 582 height 99
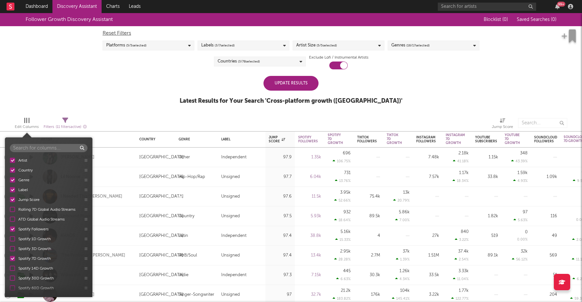
click at [26, 125] on div "Edit Columns" at bounding box center [27, 127] width 24 height 8
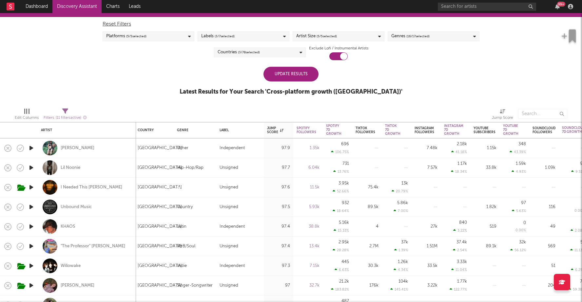
click at [70, 106] on div "Filters ( 11 filters active)" at bounding box center [65, 115] width 43 height 19
select select "or"
select select "between"
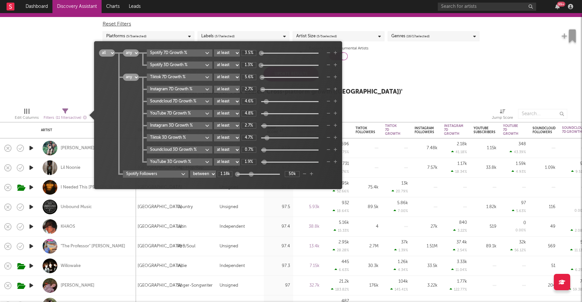
click at [62, 112] on icon at bounding box center [65, 111] width 6 height 6
click at [16, 76] on div "Follower Growth Discovery Assistant Blocklist ( 0 ) Saved Searches ( 0 ) Reset …" at bounding box center [291, 53] width 582 height 99
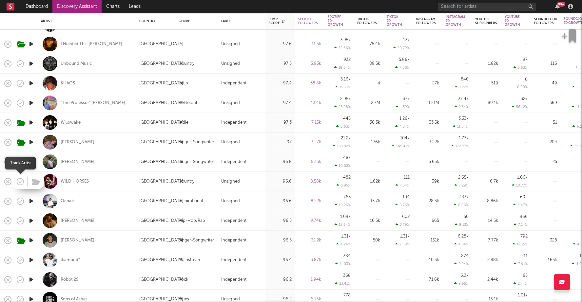
click at [21, 182] on icon "button" at bounding box center [20, 181] width 9 height 9
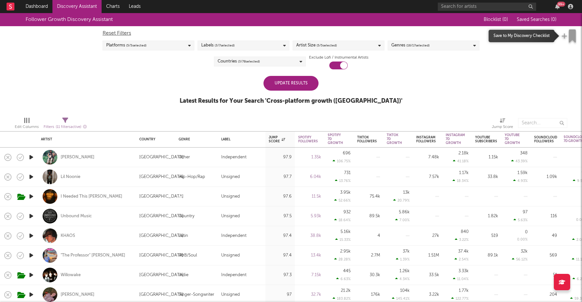
click at [572, 37] on icon "button" at bounding box center [572, 35] width 7 height 13
click at [571, 35] on icon "button" at bounding box center [572, 35] width 7 height 13
click at [425, 138] on div "Instagram Followers" at bounding box center [426, 140] width 20 height 8
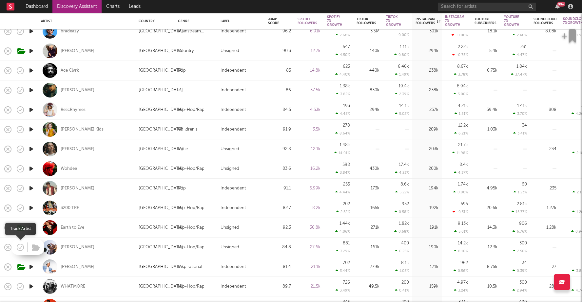
click at [22, 248] on icon "button" at bounding box center [20, 247] width 9 height 9
click at [20, 147] on icon "button" at bounding box center [20, 149] width 9 height 9
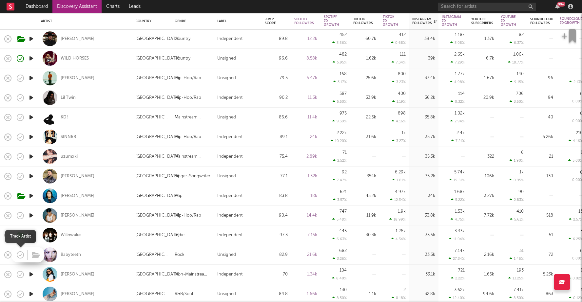
click at [20, 254] on icon "button" at bounding box center [20, 255] width 9 height 9
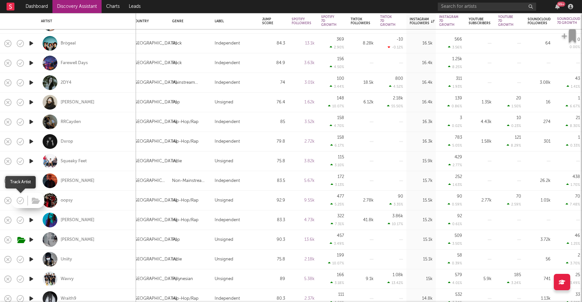
click at [17, 201] on icon "button" at bounding box center [20, 200] width 9 height 9
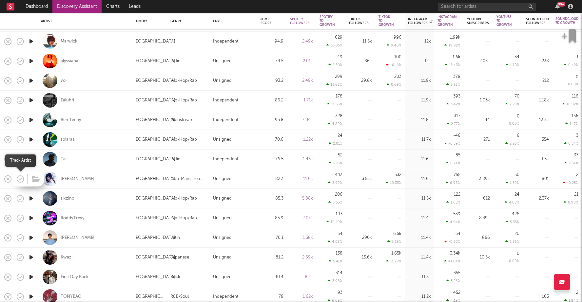
click at [21, 179] on icon "button" at bounding box center [21, 179] width 2 height 3
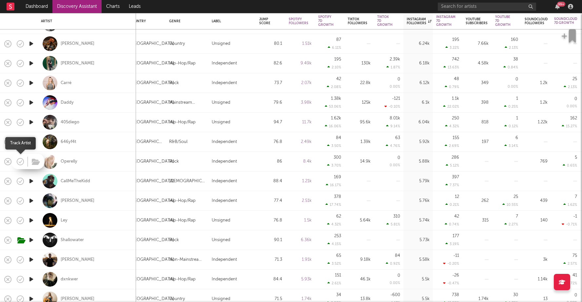
click at [22, 162] on icon "button" at bounding box center [20, 161] width 9 height 9
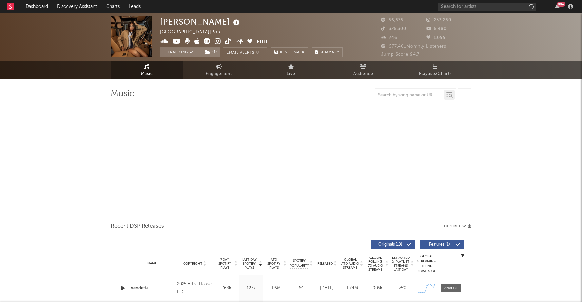
select select "6m"
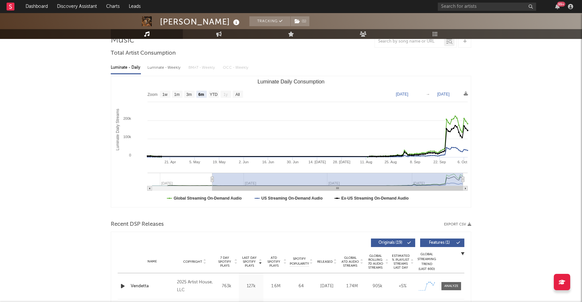
scroll to position [16, 0]
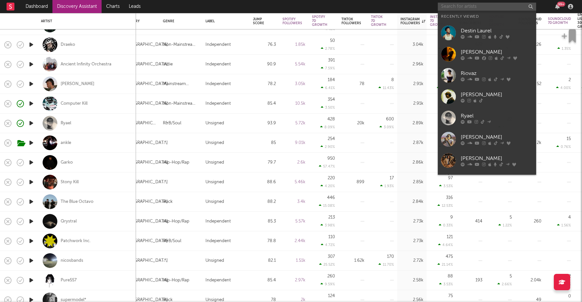
click at [476, 9] on input "text" at bounding box center [487, 7] width 98 height 8
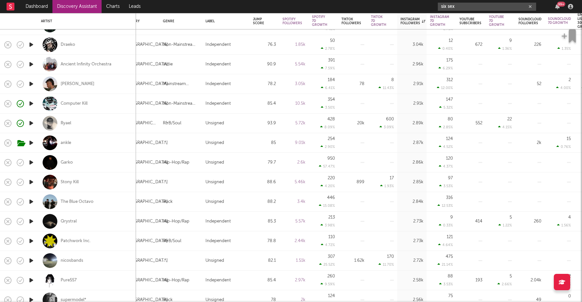
click at [472, 4] on input "six sex" at bounding box center [487, 7] width 98 height 8
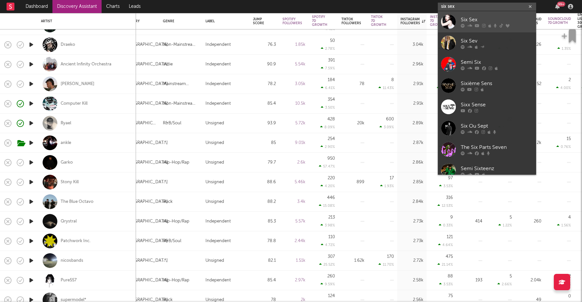
type input "six sex"
click at [462, 22] on div "Six Sex" at bounding box center [496, 20] width 72 height 8
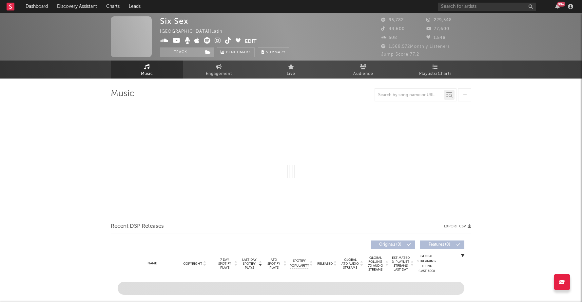
select select "6m"
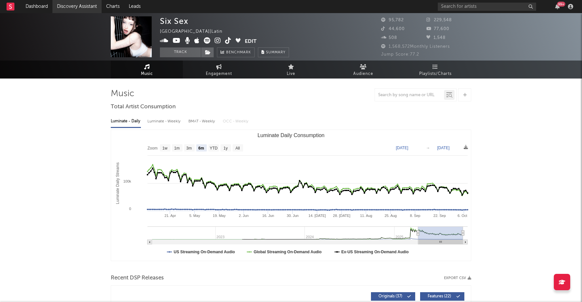
click at [88, 7] on link "Discovery Assistant" at bounding box center [76, 6] width 49 height 13
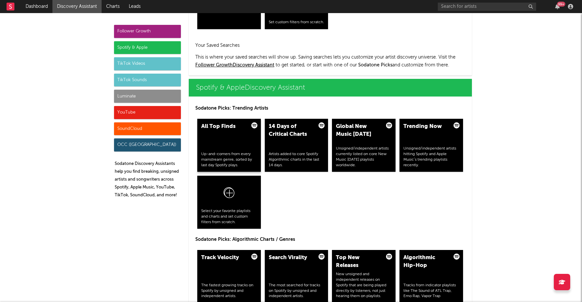
scroll to position [607, 0]
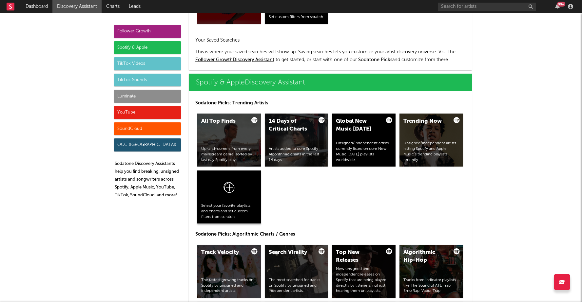
click at [228, 193] on icon at bounding box center [229, 188] width 12 height 15
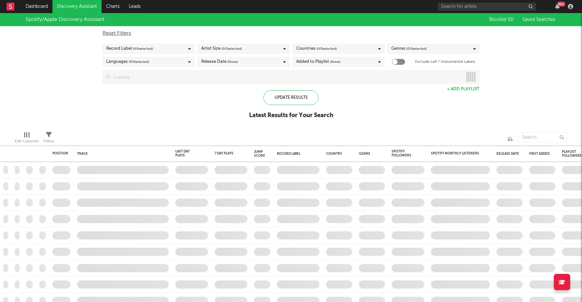
checkbox input "true"
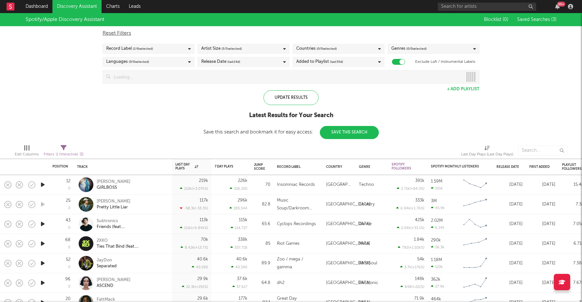
click at [213, 77] on input at bounding box center [286, 76] width 352 height 13
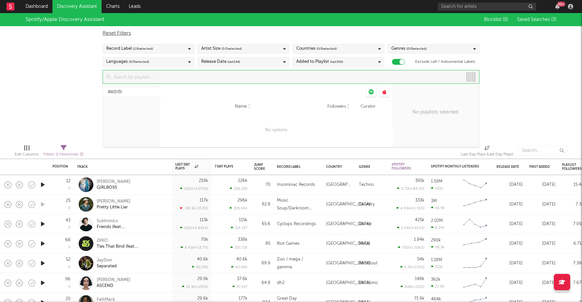
click at [64, 123] on div "Spotify/Apple Discovery Assistant Blocklist ( 0 ) Saved Searches ( 3 ) Reset Fi…" at bounding box center [291, 76] width 582 height 126
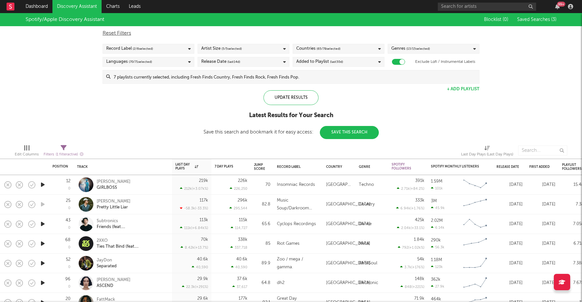
click at [331, 48] on span "( 65 / 78 selected)" at bounding box center [328, 49] width 24 height 8
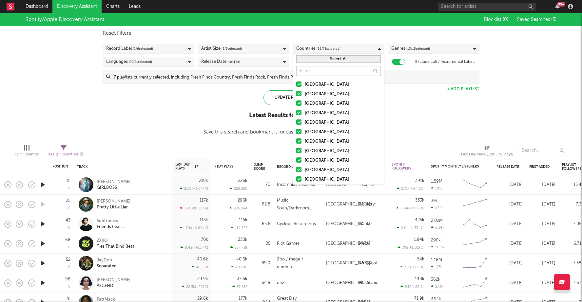
click at [342, 61] on button "Select All" at bounding box center [338, 59] width 84 height 8
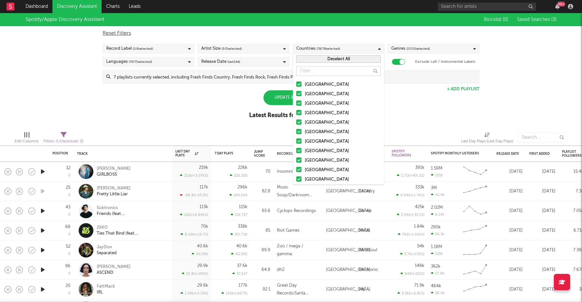
click at [342, 61] on button "Deselect All" at bounding box center [338, 59] width 84 height 8
click at [299, 83] on div at bounding box center [298, 84] width 5 height 5
click at [296, 83] on input "[GEOGRAPHIC_DATA]" at bounding box center [296, 85] width 0 height 8
click at [214, 96] on div "Spotify/Apple Discovery Assistant Blocklist ( 0 ) Saved Searches ( 3 ) Reset Fi…" at bounding box center [291, 69] width 582 height 113
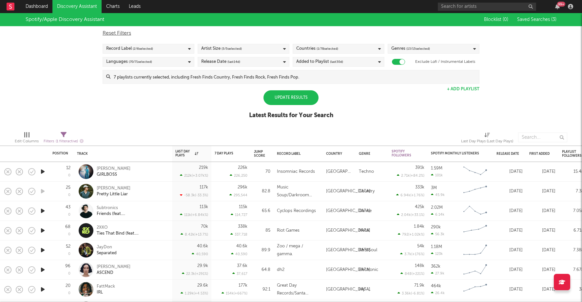
click at [157, 53] on div "Record Label ( 2 / 6 selected)" at bounding box center [149, 49] width 92 height 10
click at [224, 103] on div "Spotify/Apple Discovery Assistant Blocklist ( 0 ) Saved Searches ( 3 ) Reset Fi…" at bounding box center [291, 69] width 582 height 113
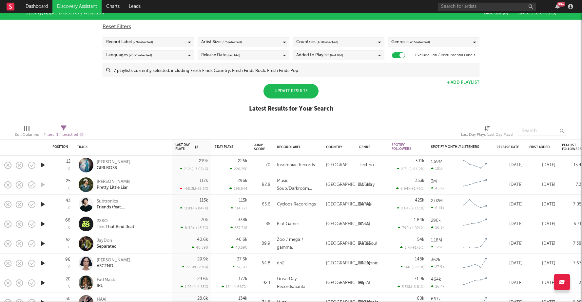
click at [224, 72] on input at bounding box center [294, 70] width 368 height 13
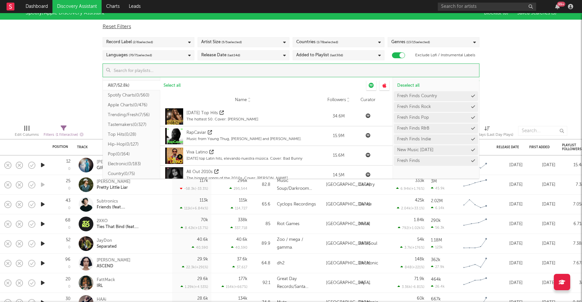
click at [136, 115] on button "Trending/Fresh ( 7/56 )" at bounding box center [131, 115] width 57 height 10
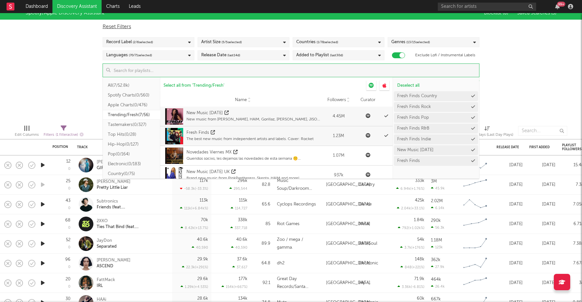
click at [218, 68] on input at bounding box center [294, 70] width 368 height 13
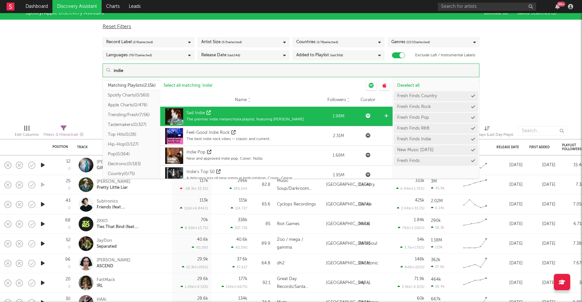
type input "indie"
click at [235, 110] on div "Sad Indie" at bounding box center [244, 113] width 117 height 7
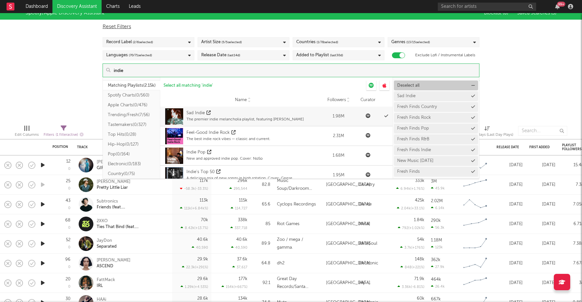
click at [410, 85] on span "Deselect all" at bounding box center [408, 86] width 22 height 4
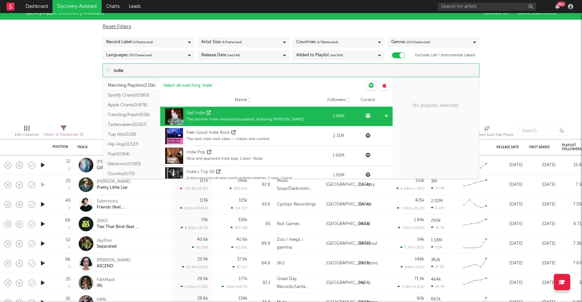
click at [309, 113] on div "Sad Indie The premier indie melancholia playlist, featuring [PERSON_NAME]" at bounding box center [242, 117] width 159 height 20
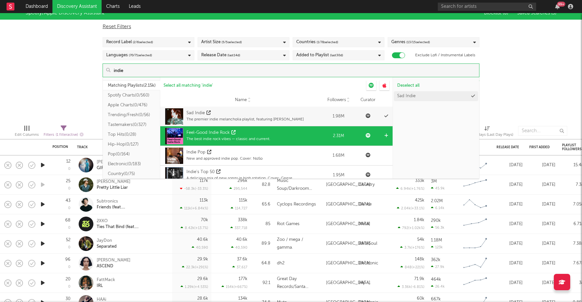
click at [302, 141] on div "Feel-Good Indie Rock The best indie rock vibes — classic and current." at bounding box center [242, 136] width 159 height 20
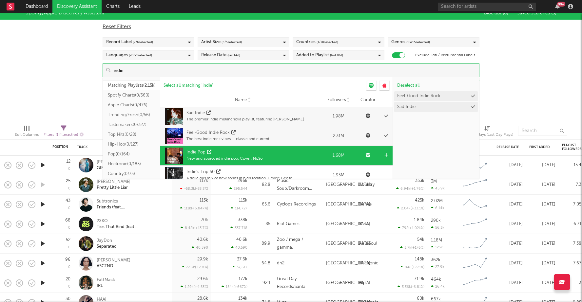
click at [305, 159] on div "Indie Pop New and approved indie pop. Cover: NoSo" at bounding box center [242, 156] width 159 height 20
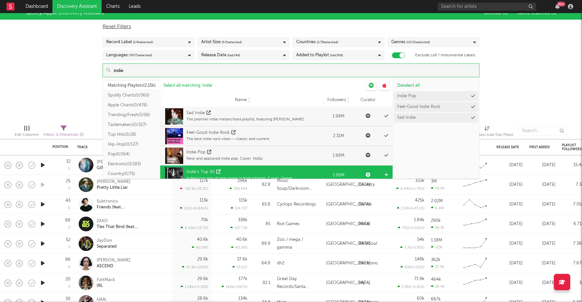
click at [308, 169] on div "Indie's Top 50 A delicious mix of new songs in high rotation. Cover: Geese" at bounding box center [242, 176] width 159 height 20
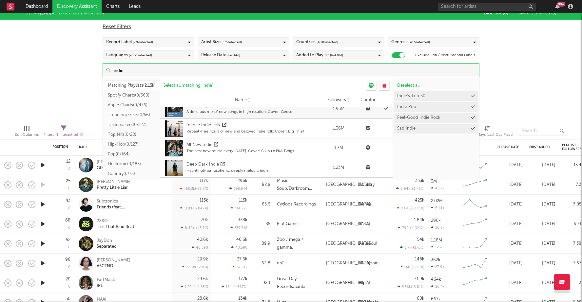
scroll to position [67, 0]
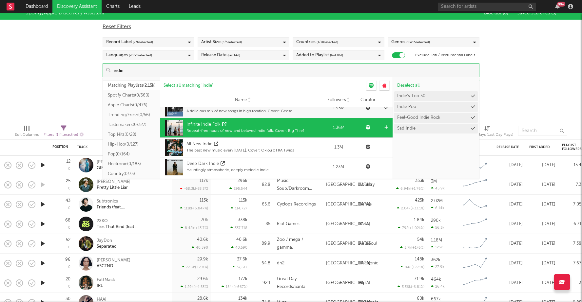
click at [323, 128] on div "Name Infinite Indie Folk Repeat-free hours of new and beloved indie folk. Cover…" at bounding box center [241, 127] width 163 height 19
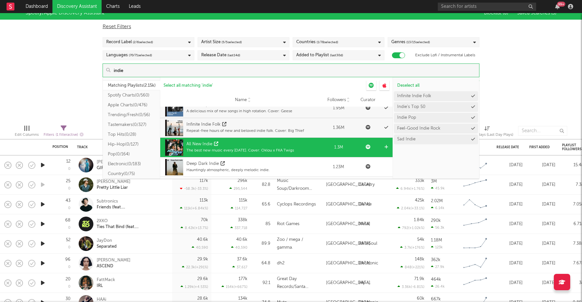
click at [323, 156] on div "Name All New Indie The best new music every [DATE]. Cover: Oklou x FKA Twigs" at bounding box center [241, 147] width 163 height 19
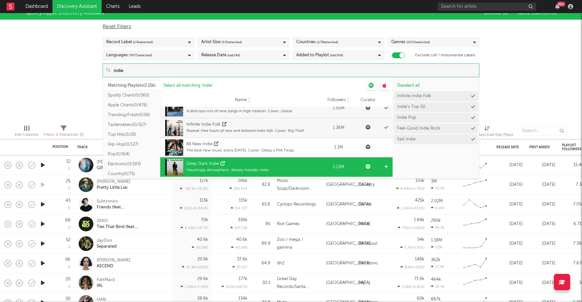
click at [321, 166] on div "Deep Dark Indie Hauntingly atmospheric, deeply melodic indie." at bounding box center [242, 168] width 159 height 20
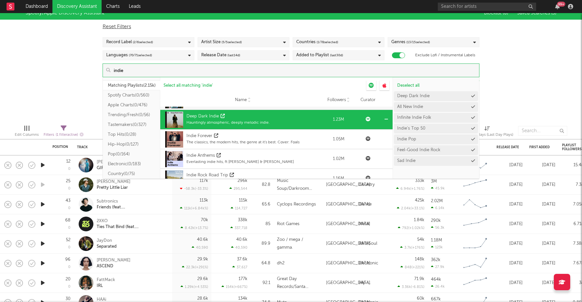
scroll to position [114, 0]
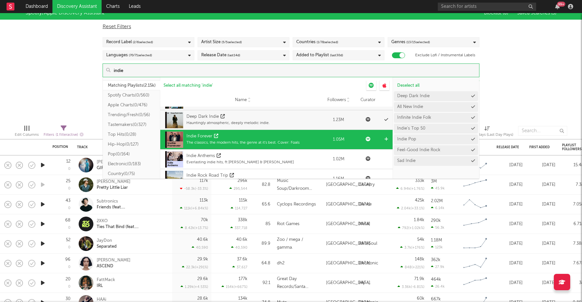
click at [327, 145] on div "Name Indie Forever The classics, the modern hits, the genre at it's best. Cover…" at bounding box center [276, 139] width 232 height 19
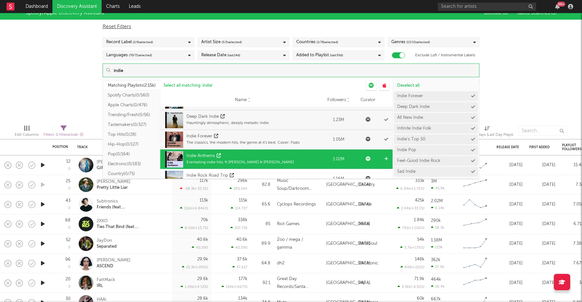
click at [325, 156] on div "1.02M" at bounding box center [338, 159] width 26 height 7
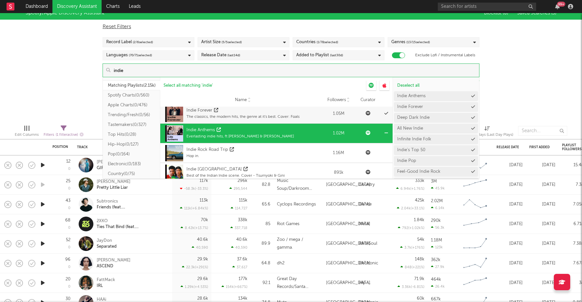
scroll to position [141, 0]
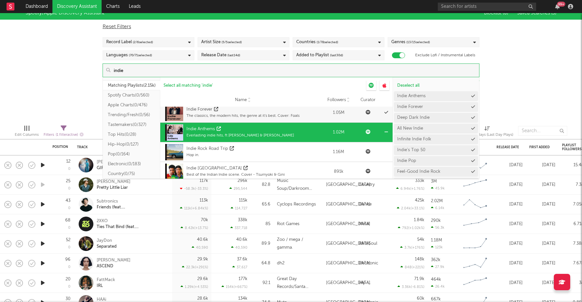
click at [325, 156] on div "Name Indie Rock Road Trip Hop in. Followers 1.16M Curator" at bounding box center [276, 151] width 232 height 19
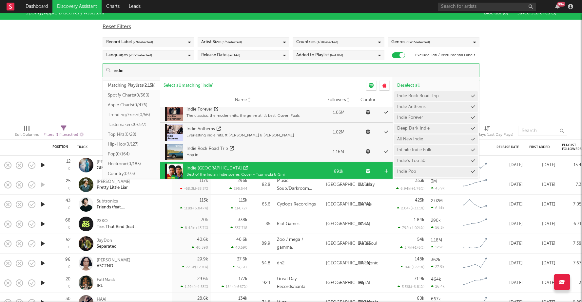
click at [328, 168] on div "Name Indie [GEOGRAPHIC_DATA] Best of the Indian Indie scene. Cover - Tsumyoki &…" at bounding box center [276, 171] width 232 height 19
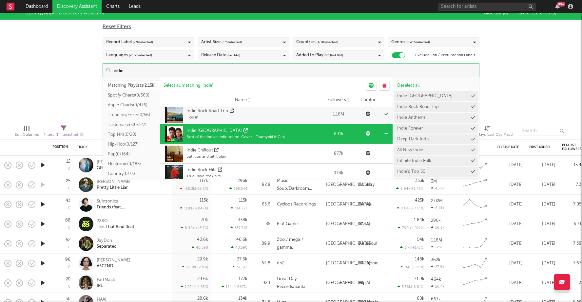
scroll to position [184, 0]
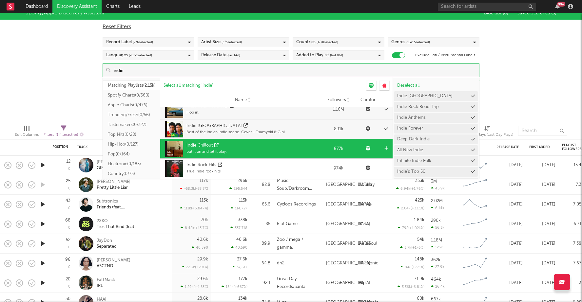
click at [331, 148] on div "877k" at bounding box center [338, 149] width 26 height 7
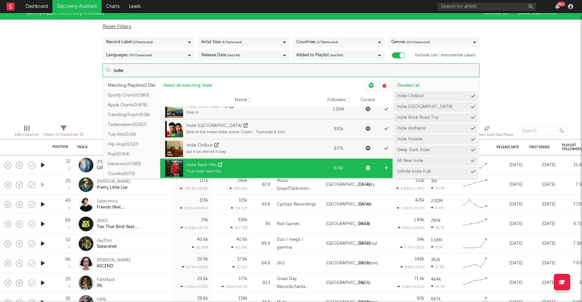
click at [325, 161] on div "Name Indie Rock Hits True indie rock hits. Followers 974k Curator" at bounding box center [276, 168] width 232 height 19
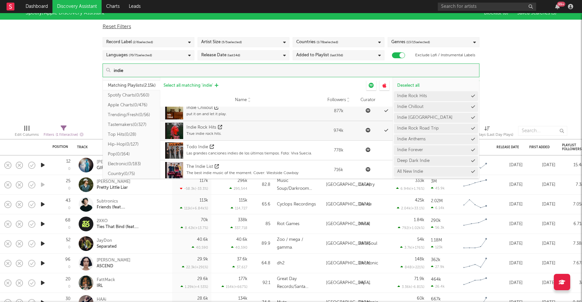
click at [196, 84] on span "Select all matching ' indie '" at bounding box center [187, 86] width 49 height 4
click at [49, 68] on div "Spotify/Apple Discovery Assistant Blocklist ( 0 ) Saved Searches ( 3 ) Reset Fi…" at bounding box center [291, 63] width 582 height 113
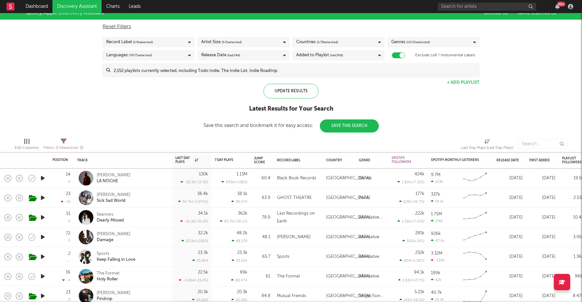
click at [126, 40] on div "Record Label ( 2 / 6 selected)" at bounding box center [129, 42] width 47 height 8
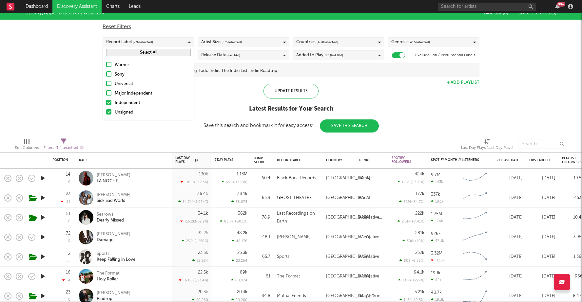
click at [68, 54] on div "Spotify/Apple Discovery Assistant Blocklist ( 0 ) Saved Searches ( 3 ) Reset Fi…" at bounding box center [291, 70] width 582 height 126
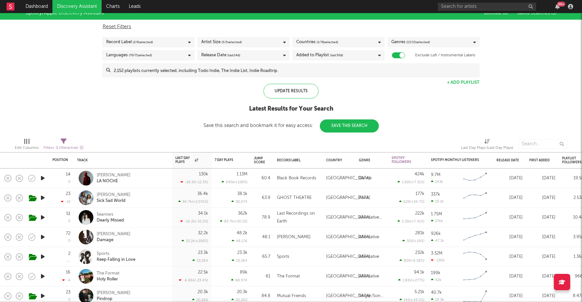
click at [223, 43] on span "( 5 / 5 selected)" at bounding box center [231, 42] width 20 height 8
click at [151, 124] on div "Spotify/Apple Discovery Assistant Blocklist ( 0 ) Saved Searches ( 3 ) Reset Fi…" at bounding box center [291, 70] width 582 height 126
click at [228, 57] on span "(last 14 d)" at bounding box center [233, 55] width 13 height 8
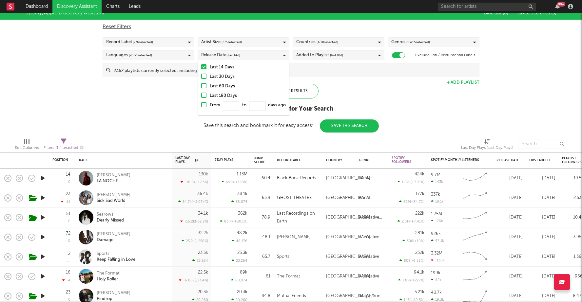
click at [204, 76] on div at bounding box center [203, 76] width 5 height 5
click at [201, 76] on input "Last 30 Days" at bounding box center [201, 77] width 0 height 8
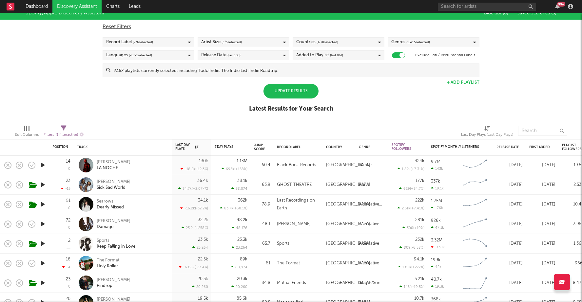
click at [173, 103] on div "Spotify/Apple Discovery Assistant Blocklist ( 0 ) Saved Searches ( 3 ) Reset Fi…" at bounding box center [291, 63] width 582 height 113
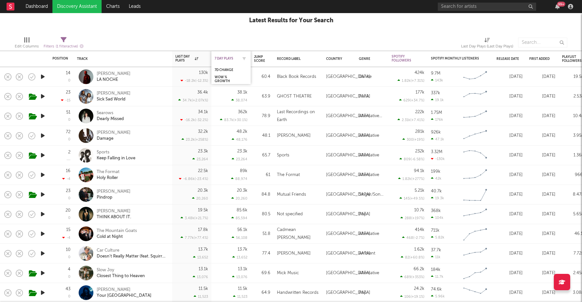
click at [222, 57] on div "7 Day Plays" at bounding box center [226, 59] width 23 height 4
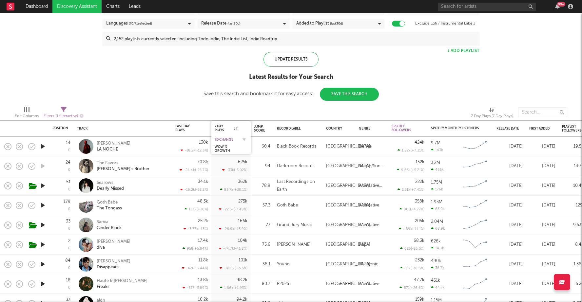
click at [225, 138] on div "7D Change" at bounding box center [226, 140] width 23 height 4
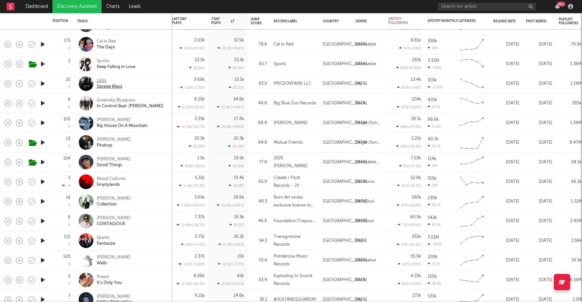
click at [101, 81] on div "Lihtz" at bounding box center [110, 81] width 26 height 6
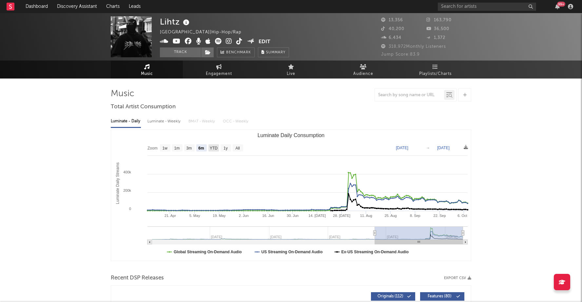
click at [211, 146] on text "YTD" at bounding box center [214, 148] width 8 height 5
select select "YTD"
type input "[DATE]"
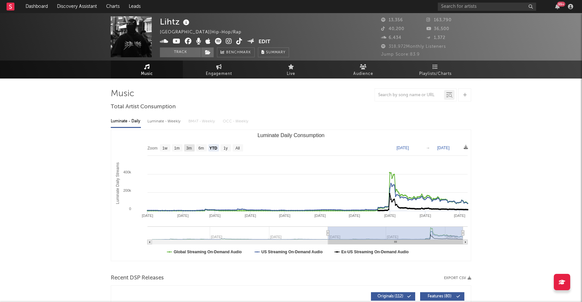
click at [190, 149] on text "3m" at bounding box center [189, 148] width 6 height 5
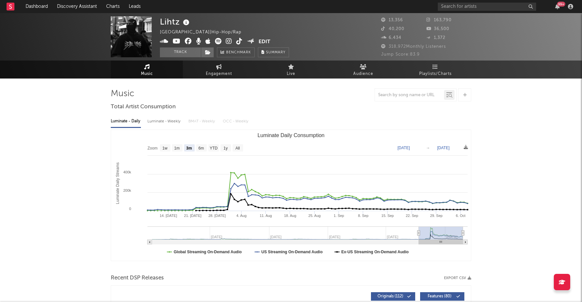
select select "3m"
type input "[DATE]"
click at [164, 147] on text "1w" at bounding box center [164, 148] width 5 height 5
select select "1w"
type input "[DATE]"
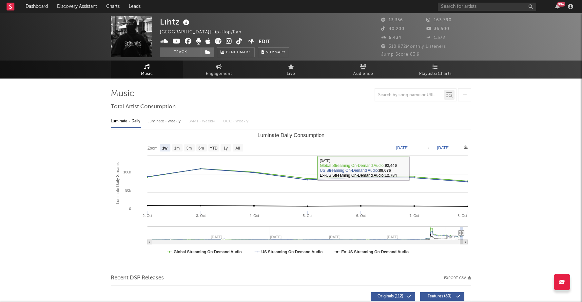
click at [177, 122] on div "Luminate - Weekly" at bounding box center [164, 121] width 34 height 11
select select "6m"
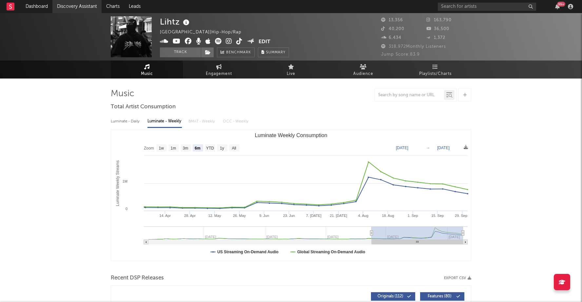
click at [77, 9] on link "Discovery Assistant" at bounding box center [76, 6] width 49 height 13
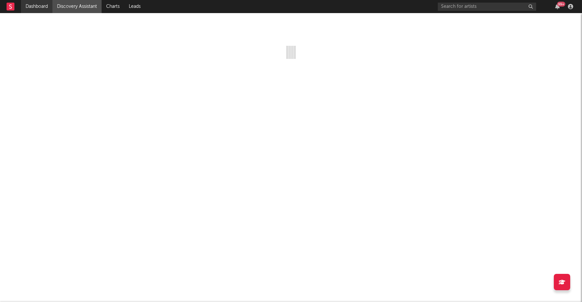
click at [41, 6] on link "Dashboard" at bounding box center [36, 6] width 31 height 13
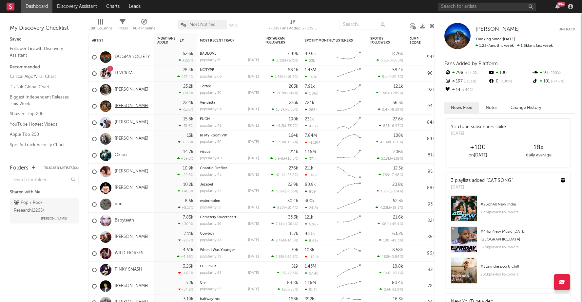
click at [130, 106] on link "[PERSON_NAME]" at bounding box center [132, 106] width 34 height 6
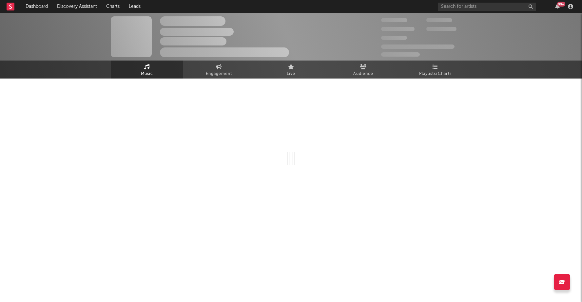
select select "6m"
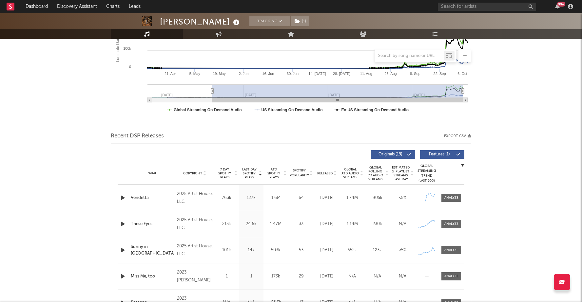
scroll to position [141, 0]
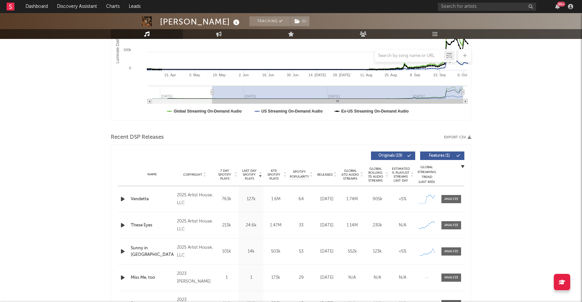
click at [378, 175] on span "Global Rolling 7D Audio Streams" at bounding box center [375, 175] width 18 height 16
click at [379, 171] on span "Global Rolling 7D Audio Streams" at bounding box center [375, 175] width 18 height 16
click at [380, 172] on span "Global Rolling 7D Audio Streams" at bounding box center [375, 175] width 18 height 16
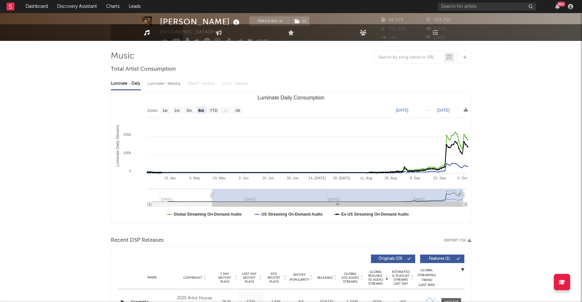
scroll to position [0, 0]
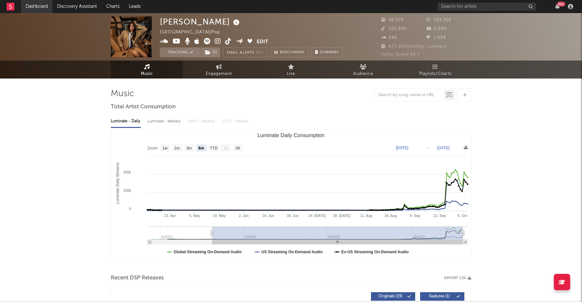
click at [45, 8] on link "Dashboard" at bounding box center [36, 6] width 31 height 13
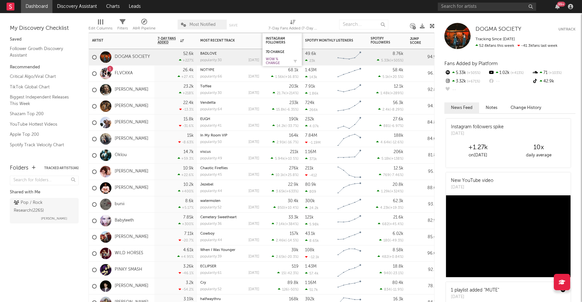
click at [272, 58] on div "WoW % Change" at bounding box center [277, 61] width 23 height 8
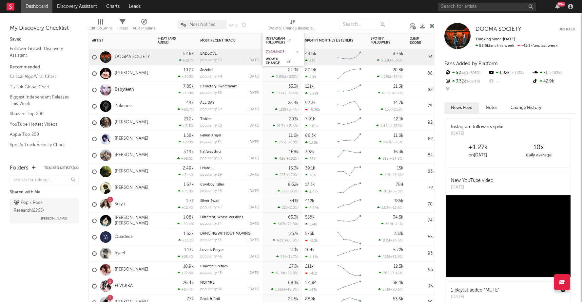
click at [274, 50] on div "7d Change" at bounding box center [278, 52] width 25 height 4
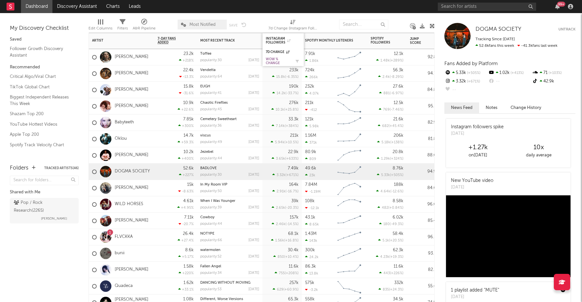
click at [276, 61] on div "WoW % Change" at bounding box center [278, 61] width 25 height 8
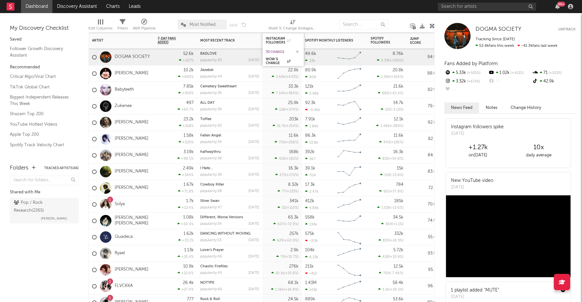
click at [276, 52] on div "7d Change" at bounding box center [278, 52] width 25 height 4
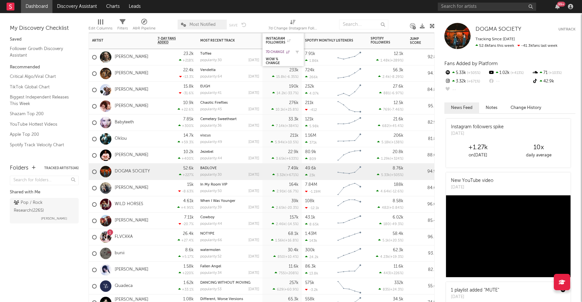
click at [276, 52] on div "7d Change" at bounding box center [278, 52] width 25 height 4
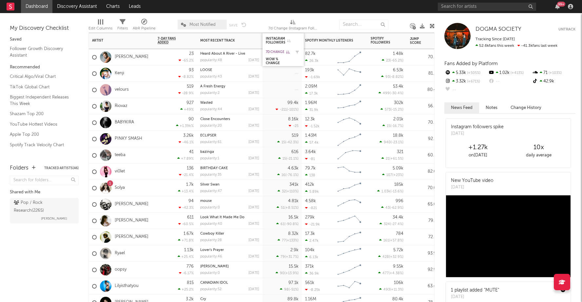
click at [276, 52] on div "7d Change" at bounding box center [278, 52] width 25 height 4
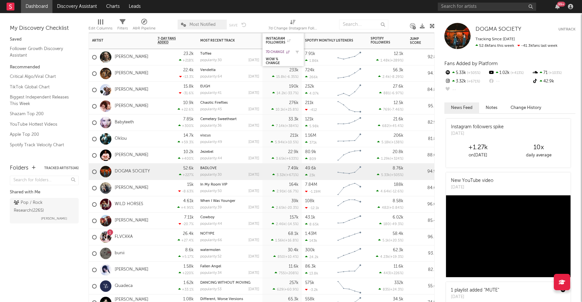
click at [278, 50] on div "7d Change" at bounding box center [278, 52] width 25 height 4
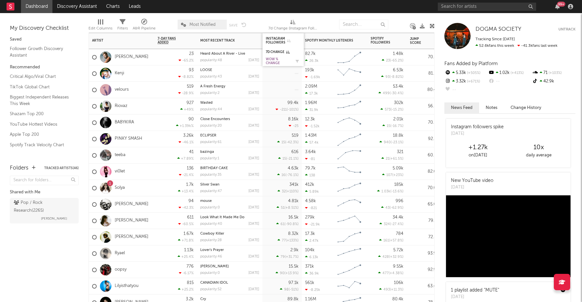
click at [274, 59] on div "WoW % Change" at bounding box center [278, 61] width 25 height 8
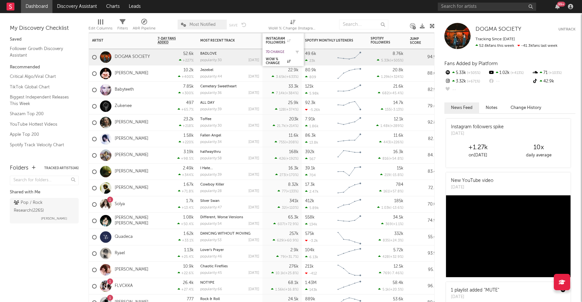
click at [275, 51] on div "7d Change" at bounding box center [278, 52] width 25 height 4
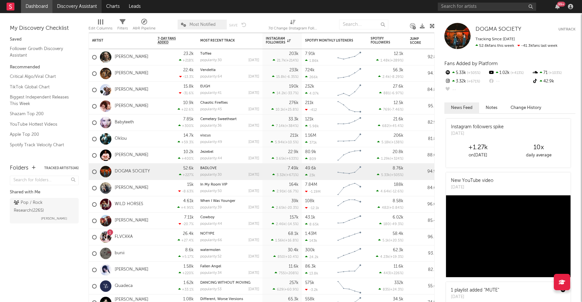
click at [85, 5] on link "Discovery Assistant" at bounding box center [76, 6] width 49 height 13
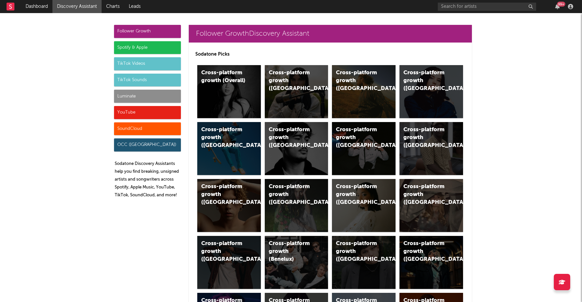
click at [144, 63] on div "TikTok Videos" at bounding box center [147, 63] width 67 height 13
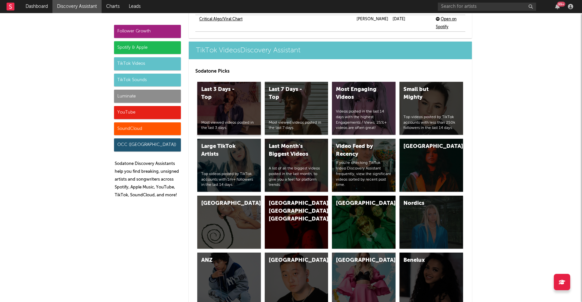
scroll to position [1552, 0]
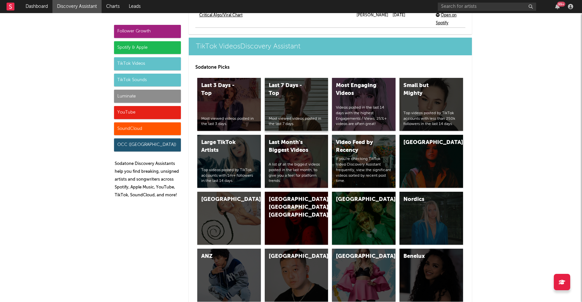
click at [285, 82] on div "Last 7 Days - Top" at bounding box center [291, 90] width 45 height 16
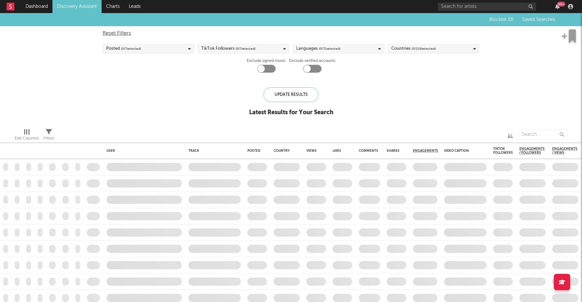
checkbox input "true"
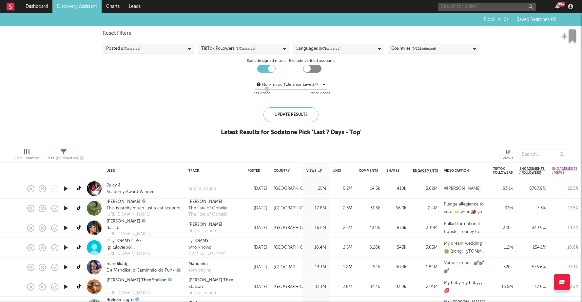
click at [476, 3] on input "text" at bounding box center [487, 7] width 98 height 8
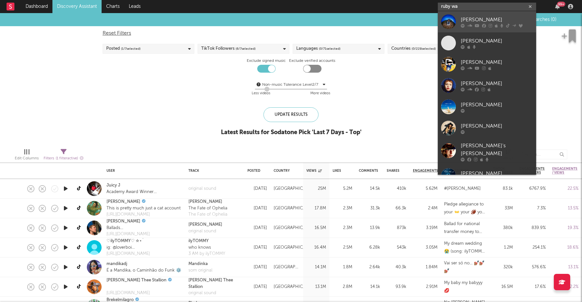
type input "ruby wa"
click at [462, 17] on div "[PERSON_NAME]" at bounding box center [496, 20] width 72 height 8
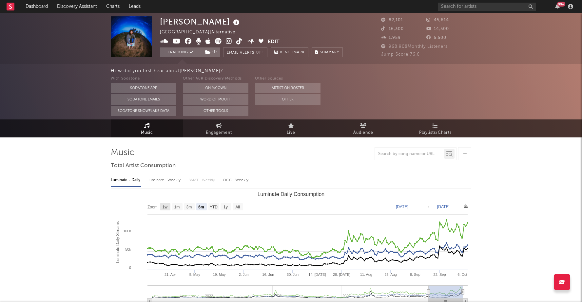
click at [165, 205] on text "1w" at bounding box center [164, 207] width 5 height 5
select select "1w"
type input "[DATE]"
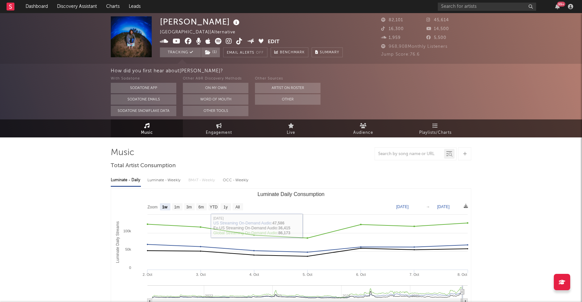
click at [169, 179] on div "Luminate - Weekly" at bounding box center [164, 180] width 34 height 11
select select "6m"
